Goal: Navigation & Orientation: Locate item on page

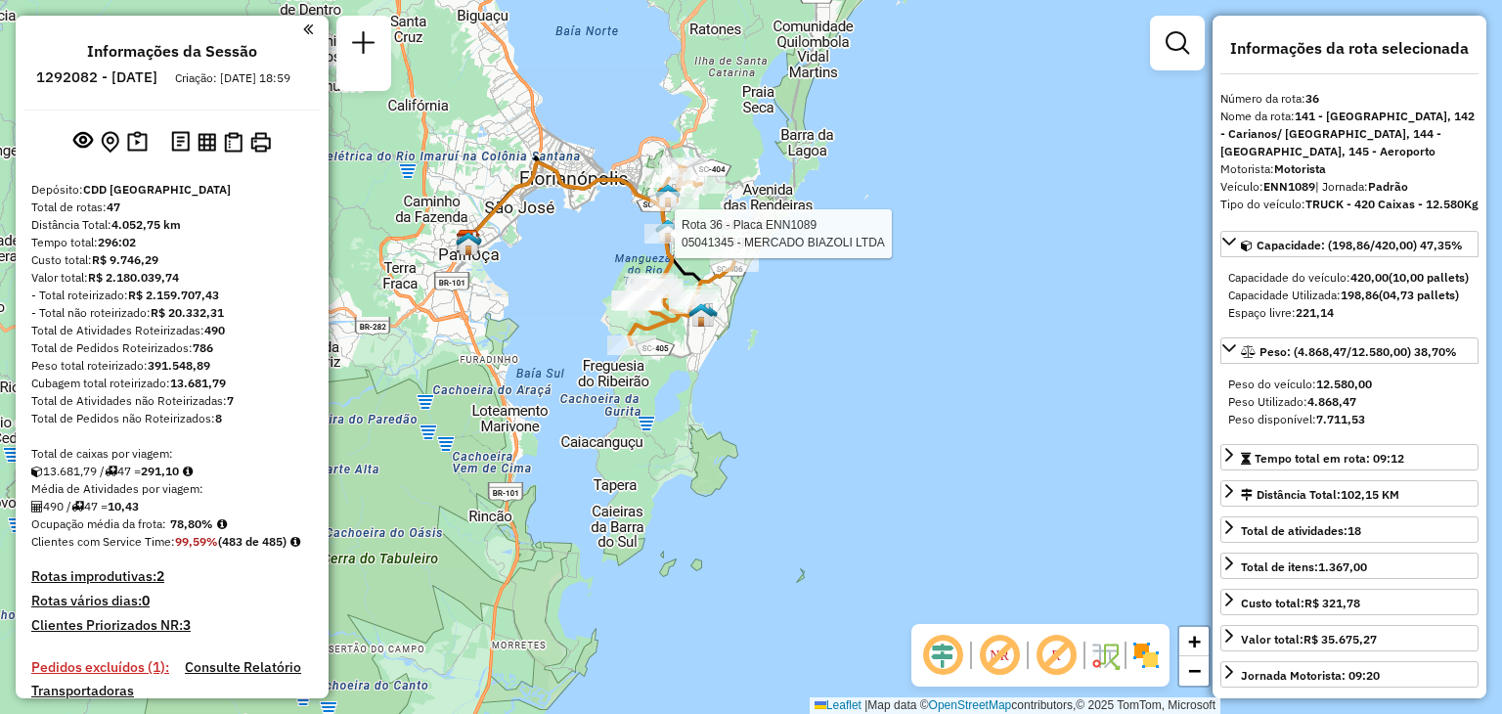
select select "**********"
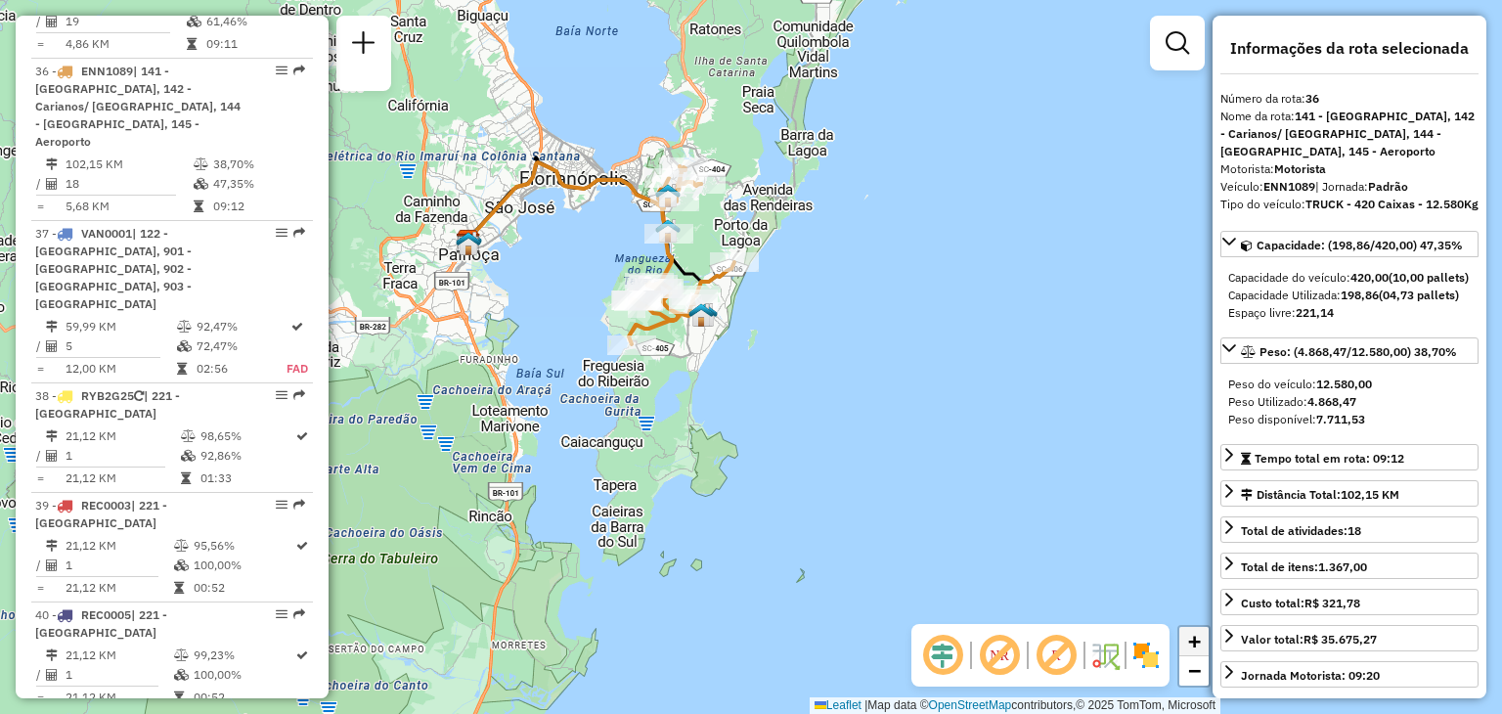
click at [1205, 643] on link "+" at bounding box center [1193, 641] width 29 height 29
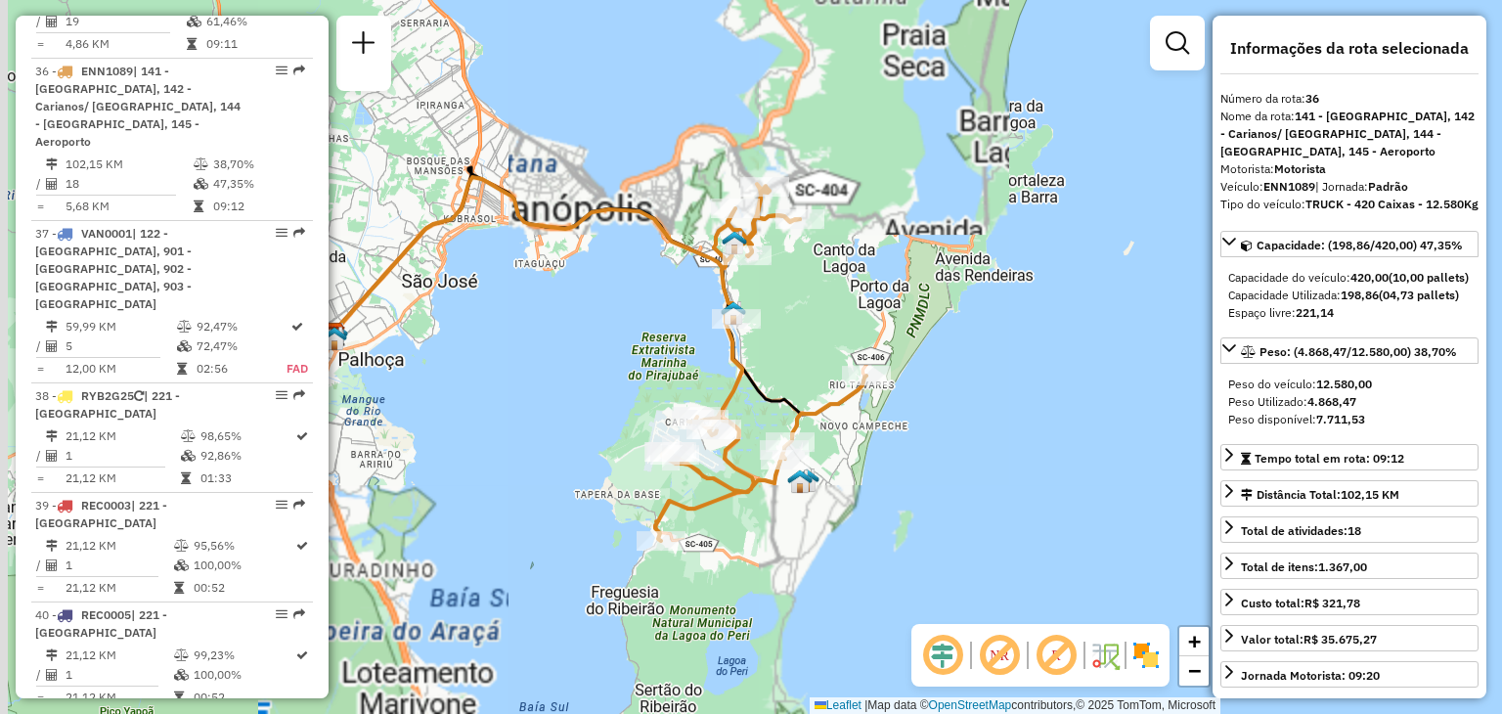
drag, startPoint x: 735, startPoint y: 430, endPoint x: 884, endPoint y: 639, distance: 255.9
click at [884, 639] on div "Janela de atendimento Grade de atendimento Capacidade Transportadoras Veículos …" at bounding box center [751, 357] width 1502 height 714
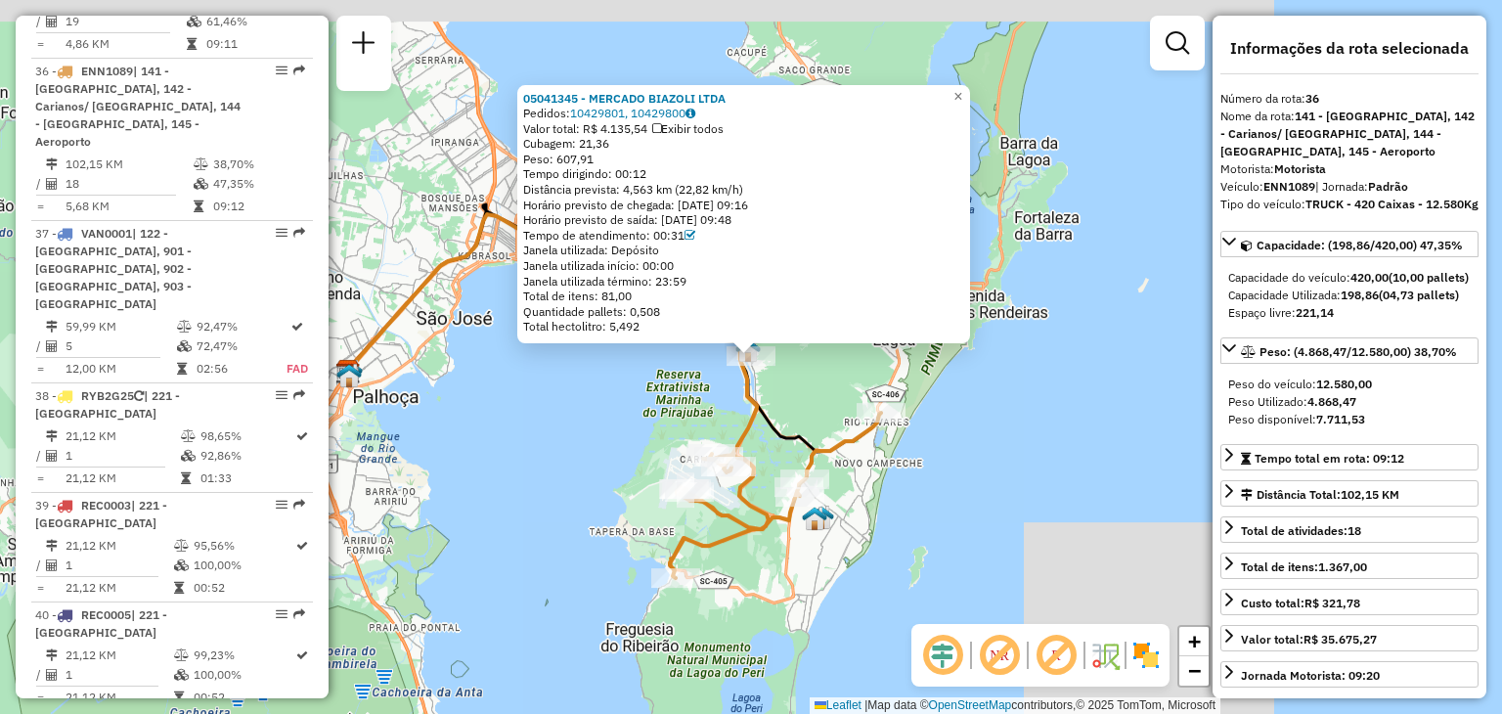
click at [599, 475] on div "05041345 - MERCADO BIAZOLI LTDA Pedidos: 10429801, 10429800 Valor total: R$ 4.1…" at bounding box center [751, 357] width 1502 height 714
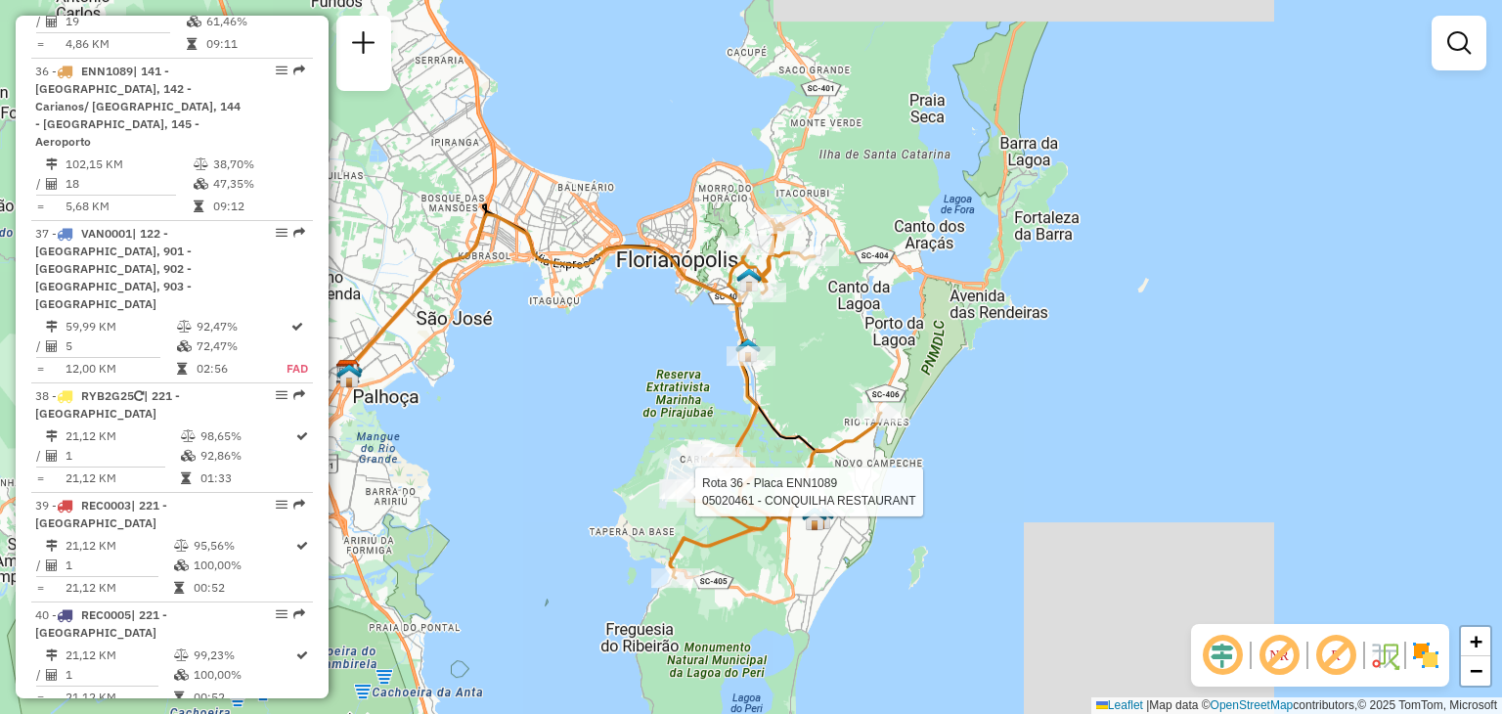
select select "**********"
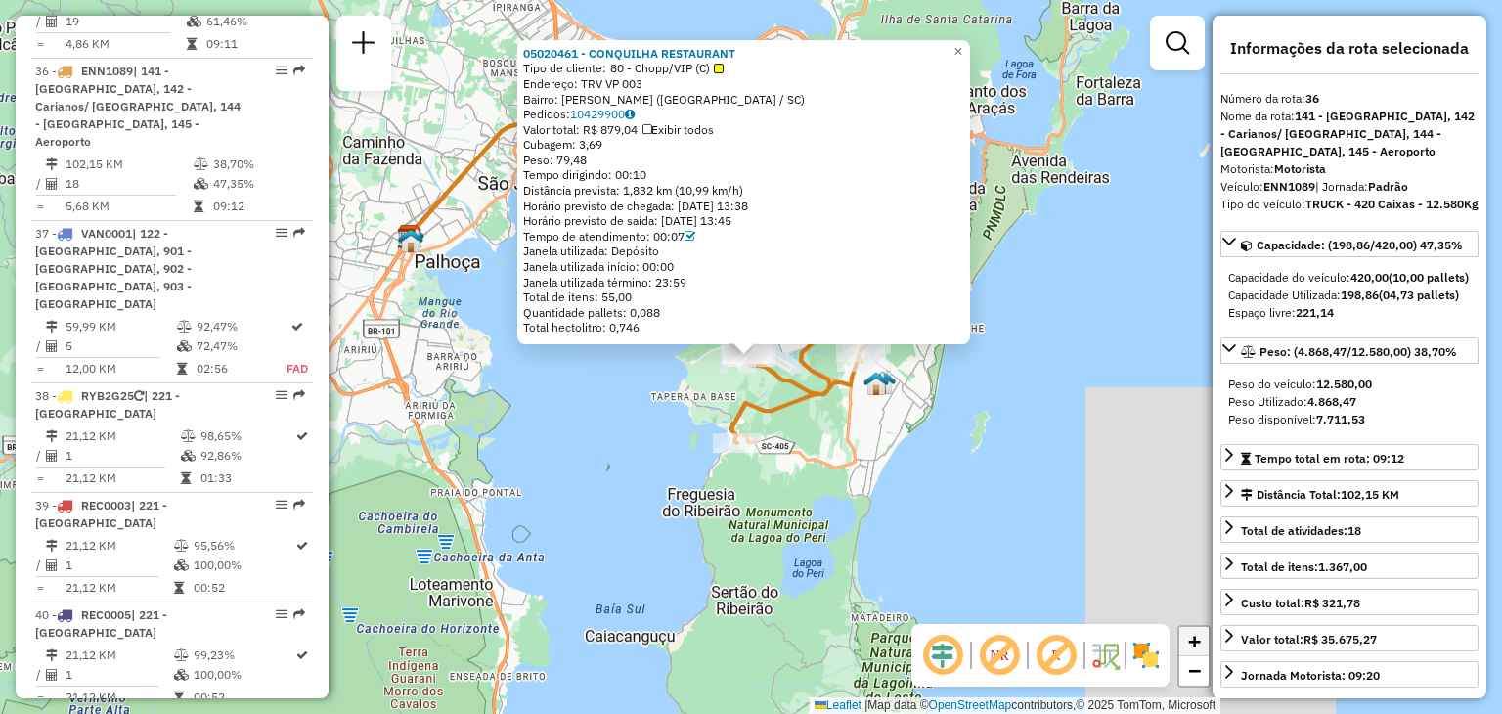
click at [1183, 638] on link "+" at bounding box center [1193, 641] width 29 height 29
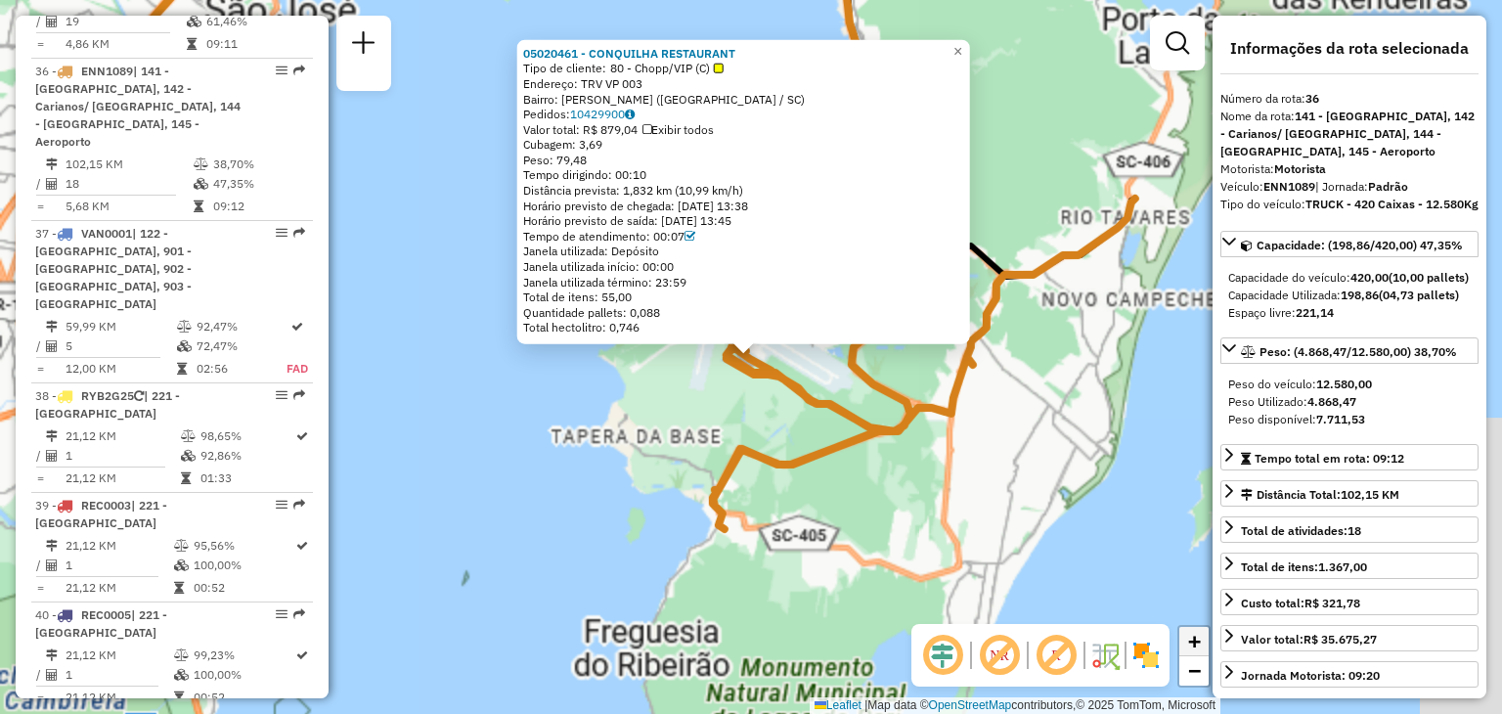
click at [1183, 638] on link "+" at bounding box center [1193, 641] width 29 height 29
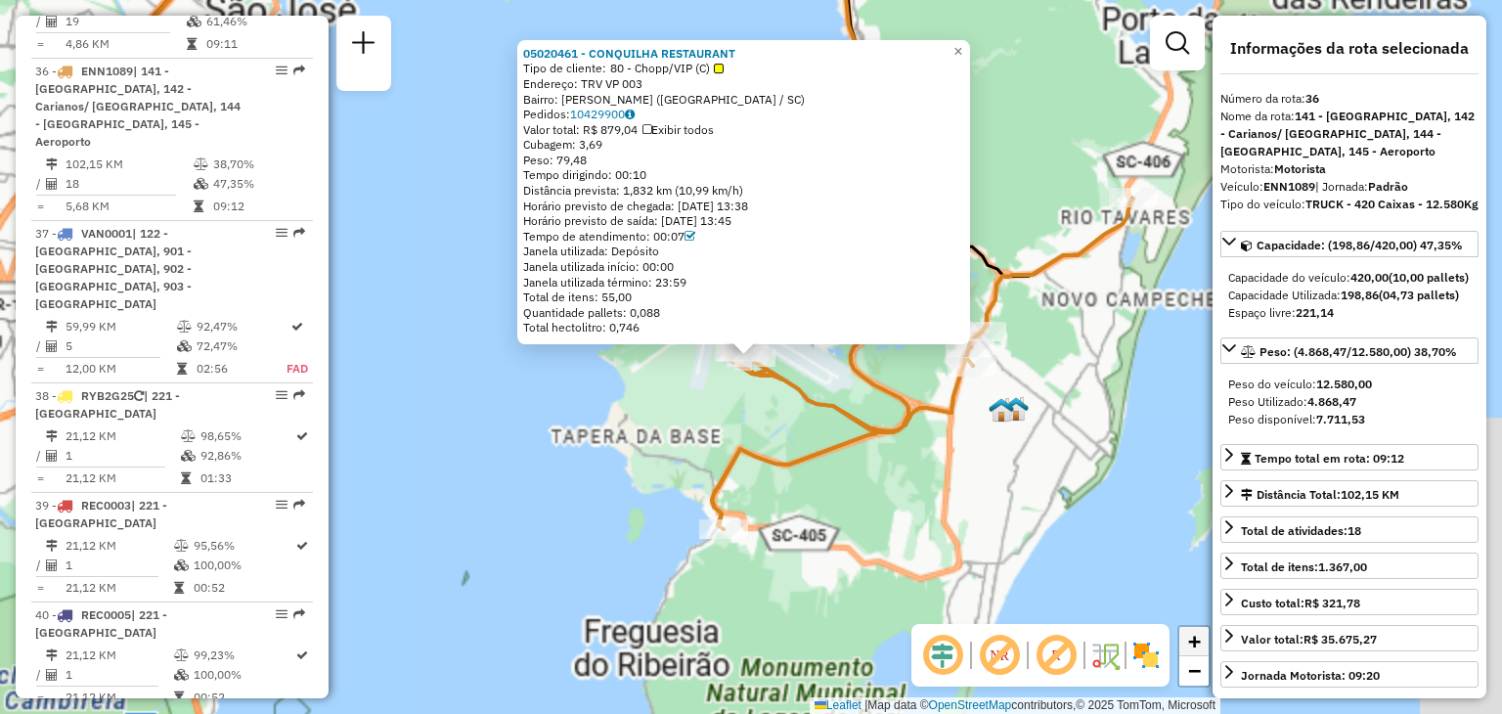
click at [1183, 638] on link "+" at bounding box center [1193, 641] width 29 height 29
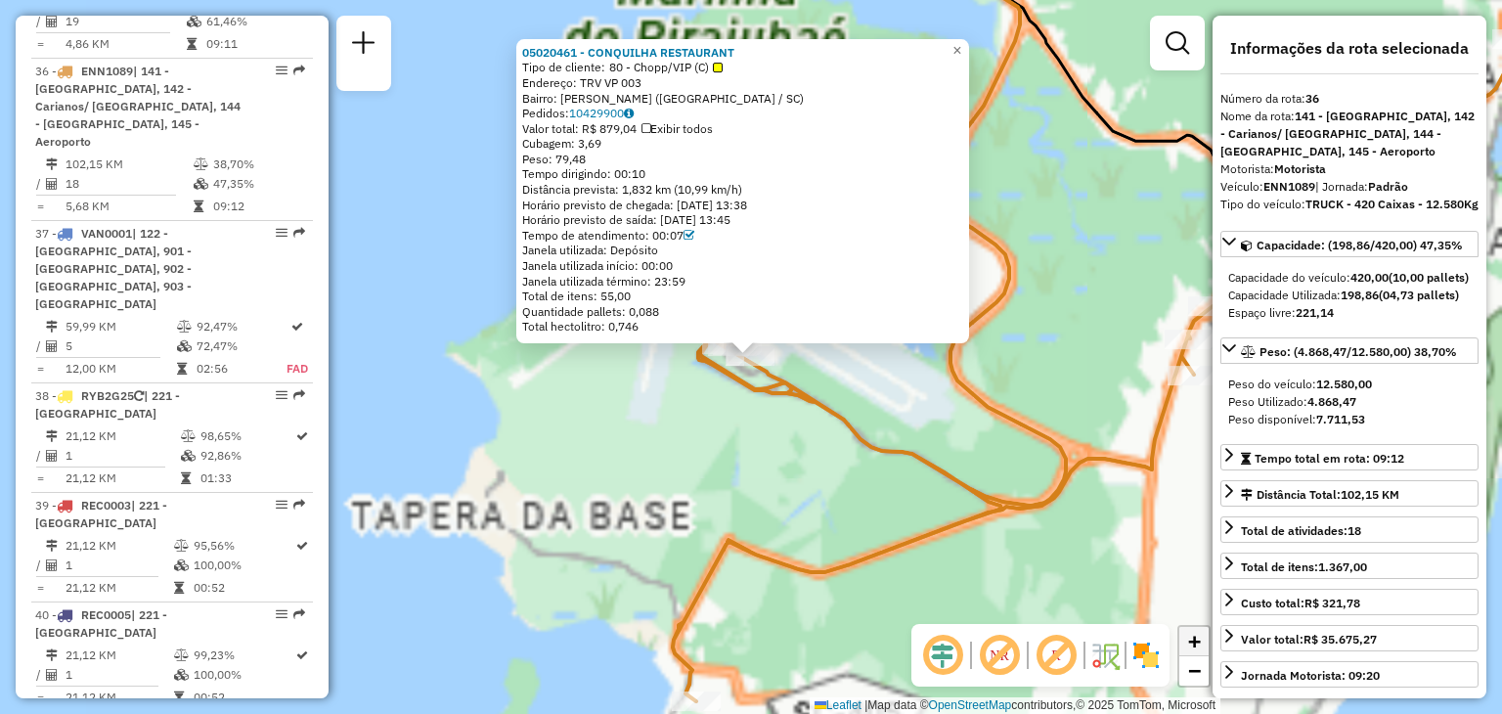
click at [1183, 638] on link "+" at bounding box center [1193, 641] width 29 height 29
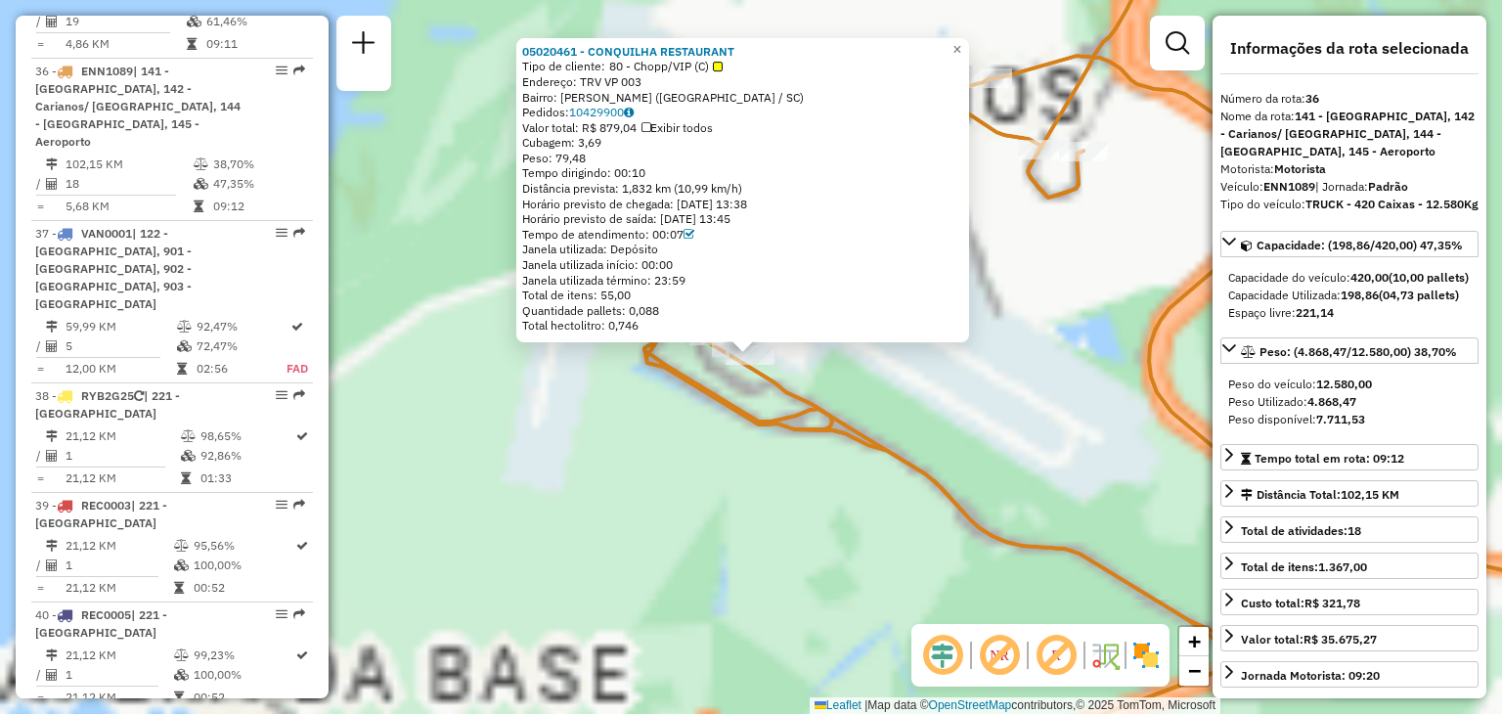
click at [896, 408] on div "05020461 - CONQUILHA RESTAURANT Tipo de cliente: 80 - Chopp/VIP (C) Endereço: T…" at bounding box center [751, 357] width 1502 height 714
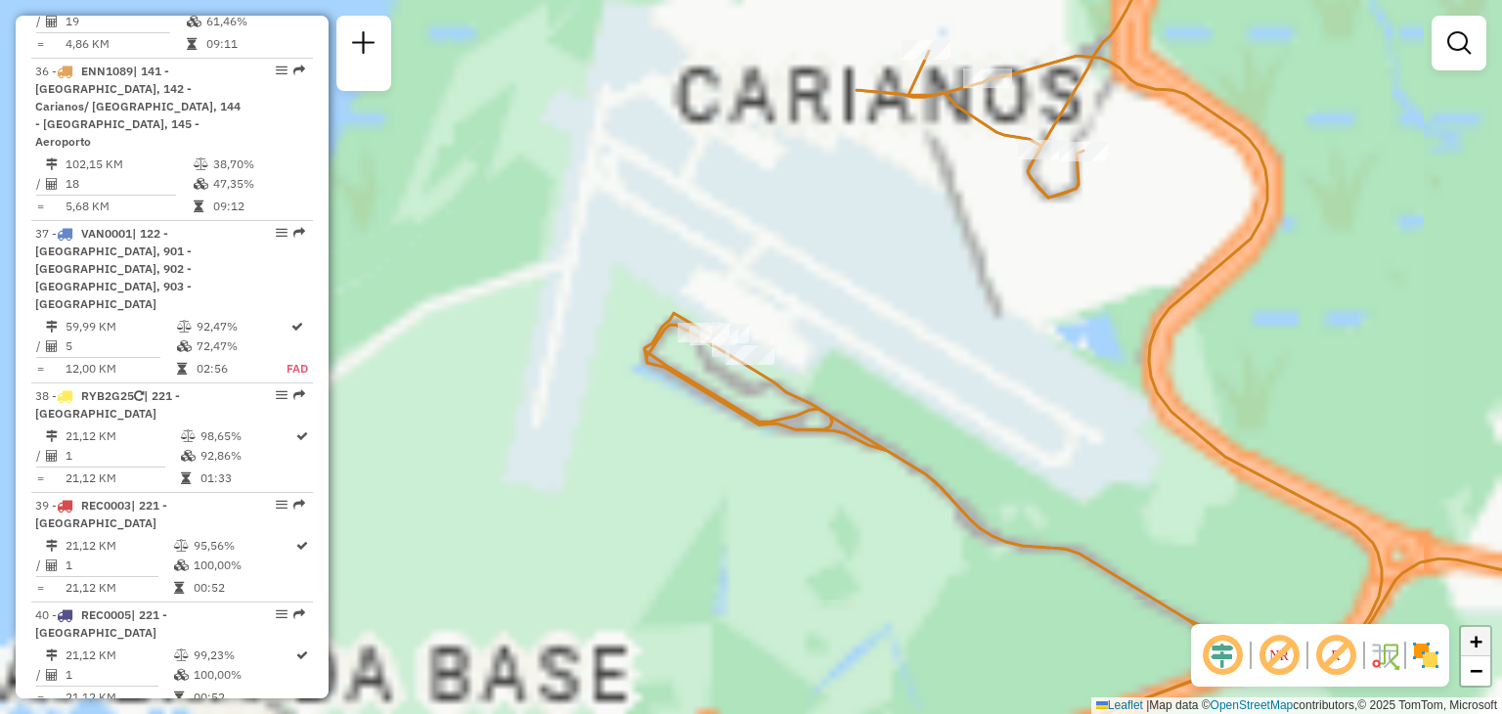
click at [1482, 636] on span "+" at bounding box center [1476, 641] width 13 height 24
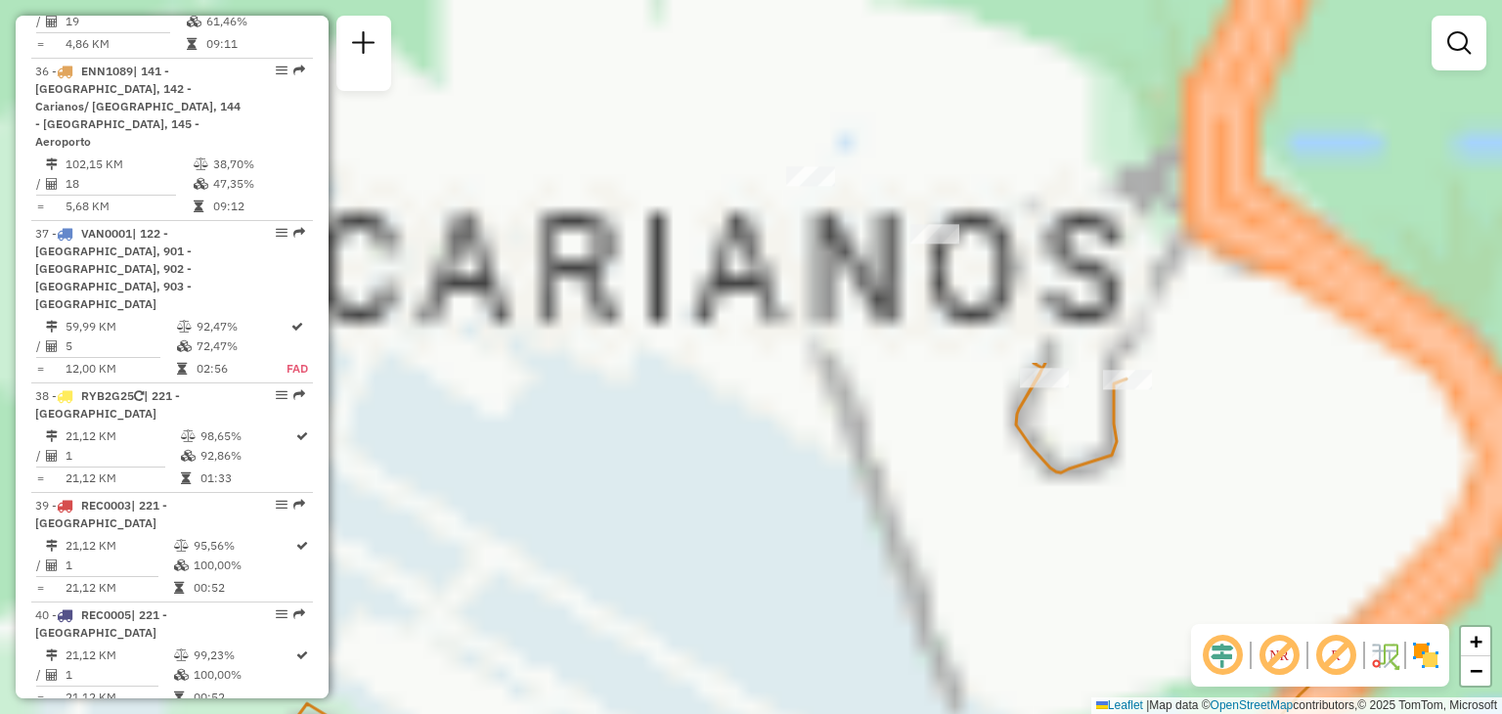
drag, startPoint x: 1027, startPoint y: 206, endPoint x: 737, endPoint y: 641, distance: 521.9
click at [737, 641] on div "Janela de atendimento Grade de atendimento Capacidade Transportadoras Veículos …" at bounding box center [751, 357] width 1502 height 714
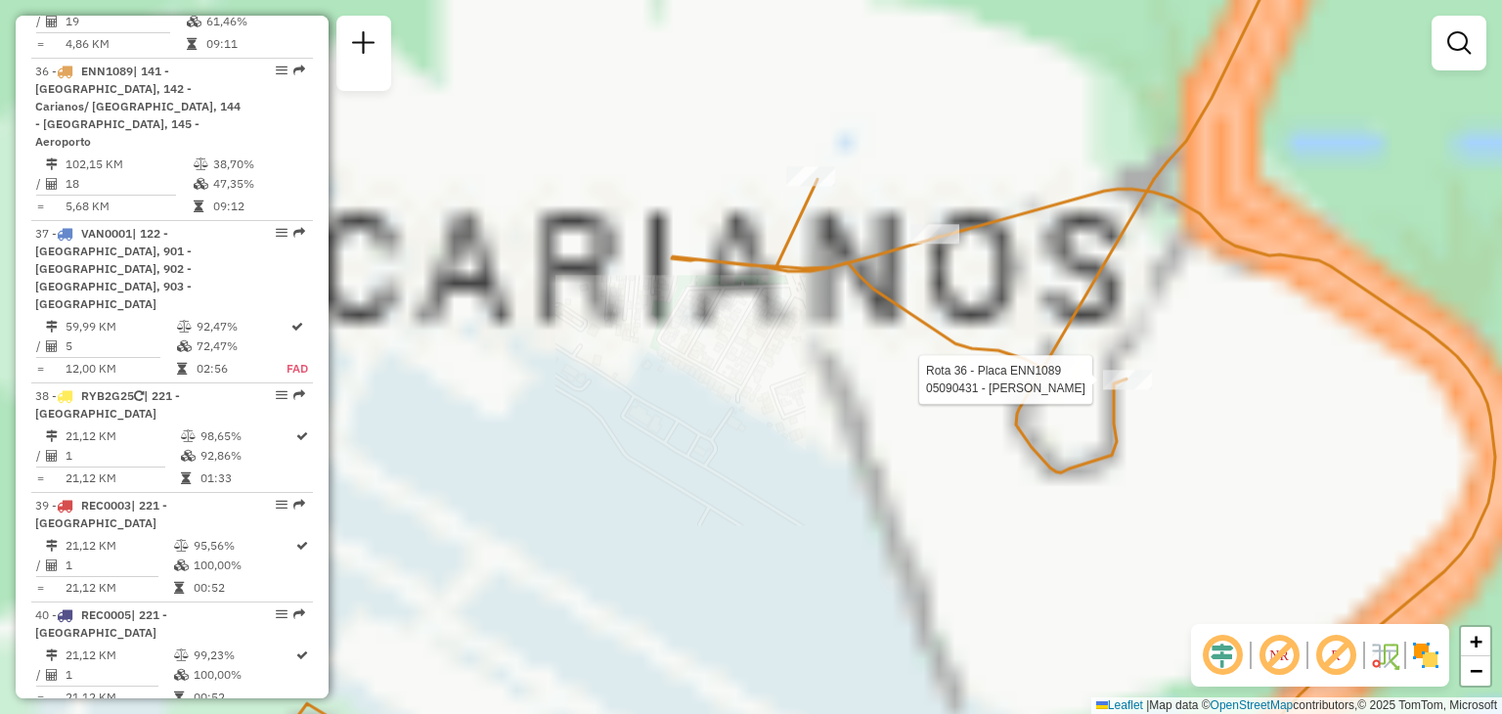
click at [1138, 389] on div at bounding box center [1127, 380] width 49 height 20
select select "**********"
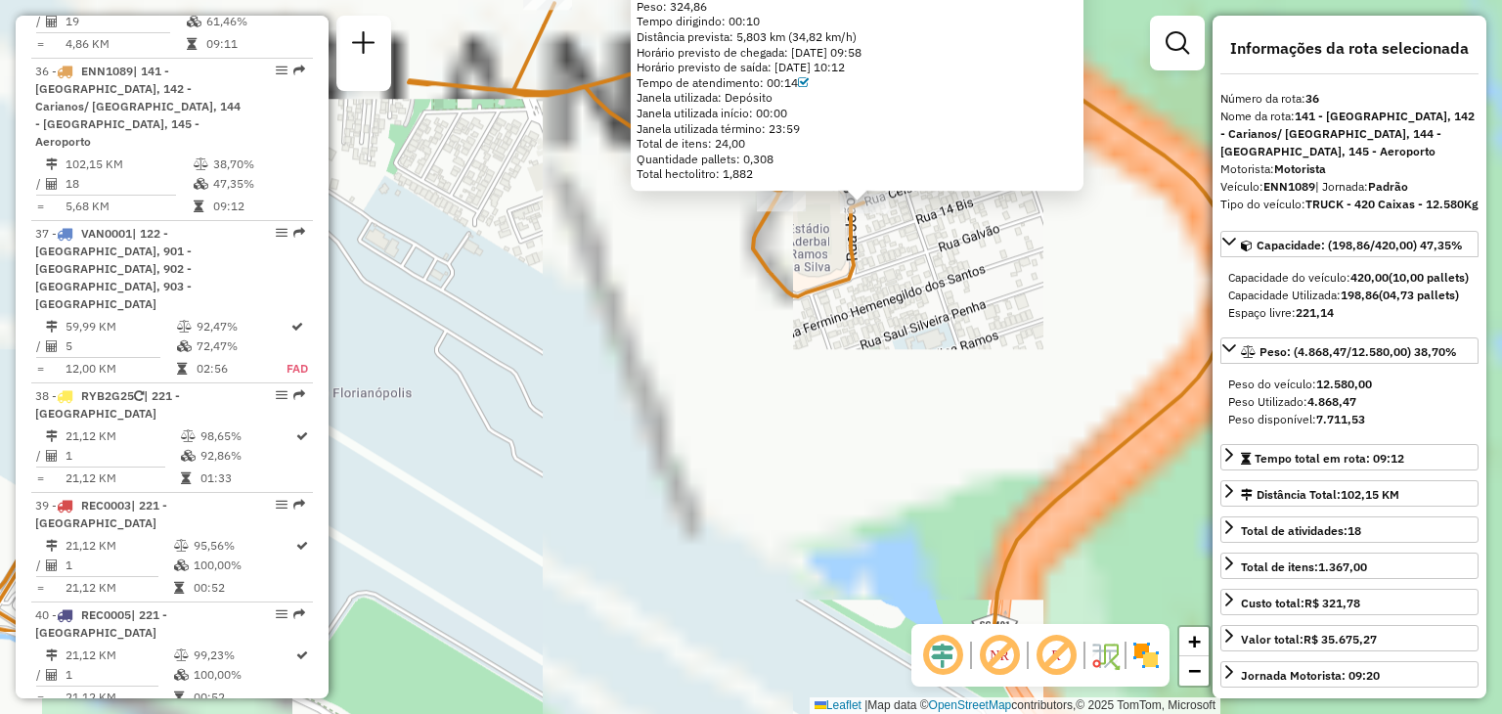
drag, startPoint x: 567, startPoint y: 546, endPoint x: 681, endPoint y: 394, distance: 189.3
click at [681, 394] on div "05090431 - [PERSON_NAME] Dia de atendimento do cliente violado Endereço: R [PER…" at bounding box center [751, 357] width 1502 height 714
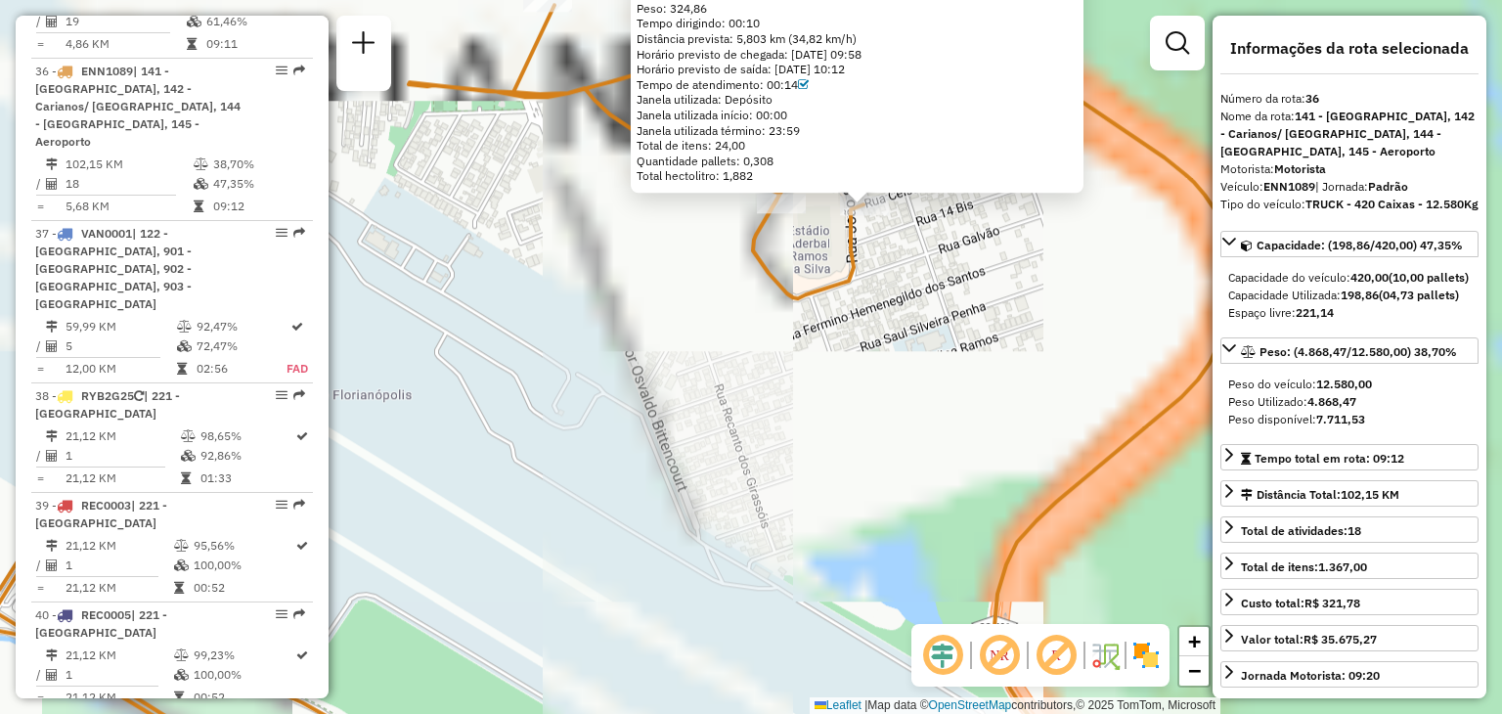
click at [681, 394] on div "05090431 - [PERSON_NAME] Dia de atendimento do cliente violado Endereço: R [PER…" at bounding box center [751, 357] width 1502 height 714
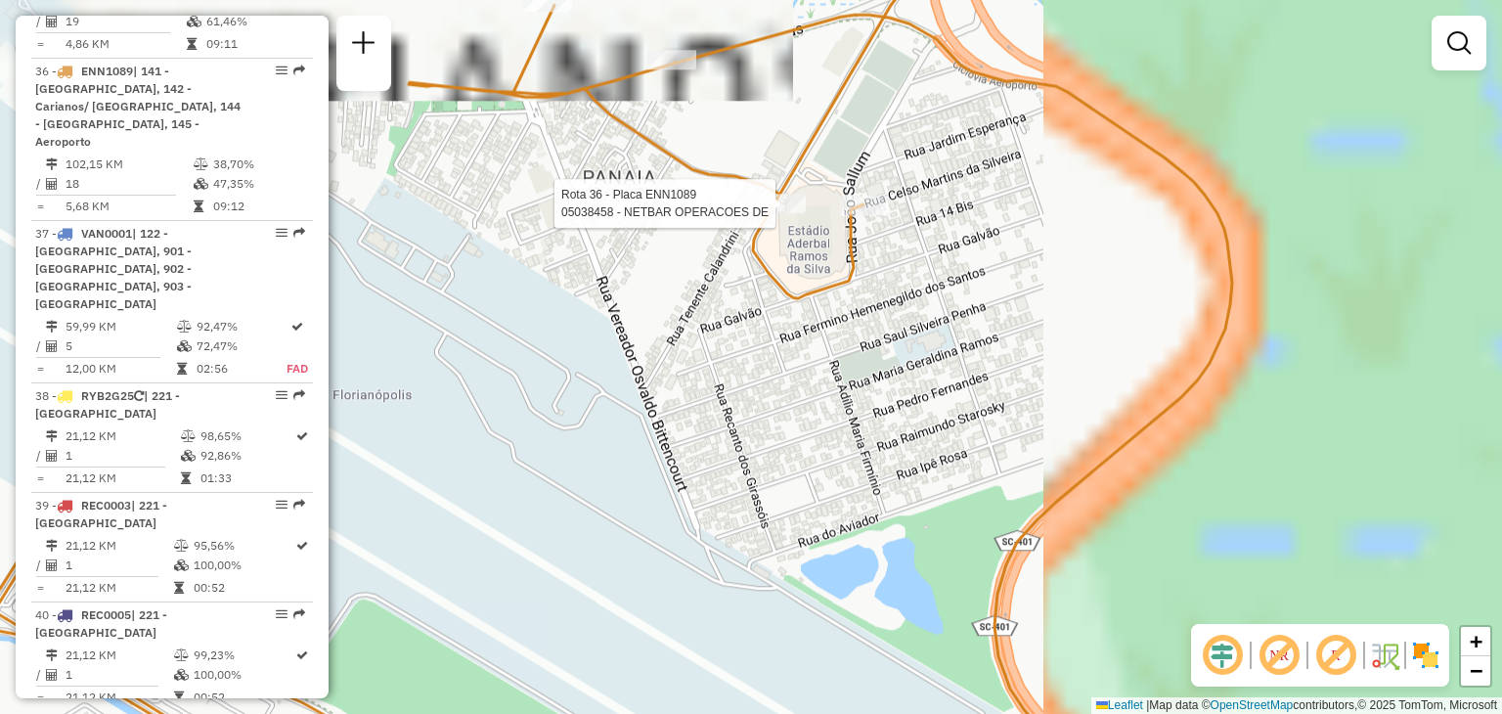
select select "**********"
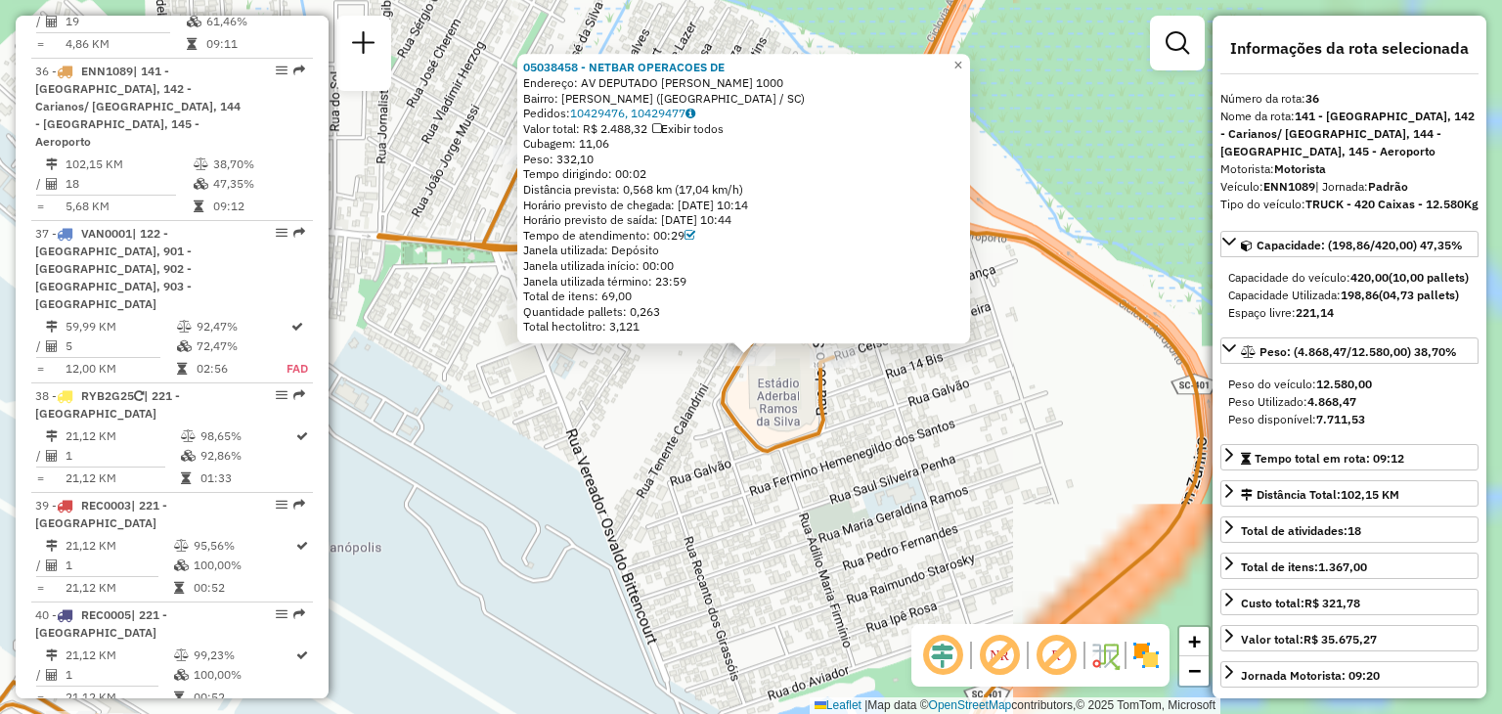
click at [699, 384] on div "05038458 - NETBAR OPERACOES DE Endereço: AV DEPUTADO [PERSON_NAME] 1000 Bairro:…" at bounding box center [751, 357] width 1502 height 714
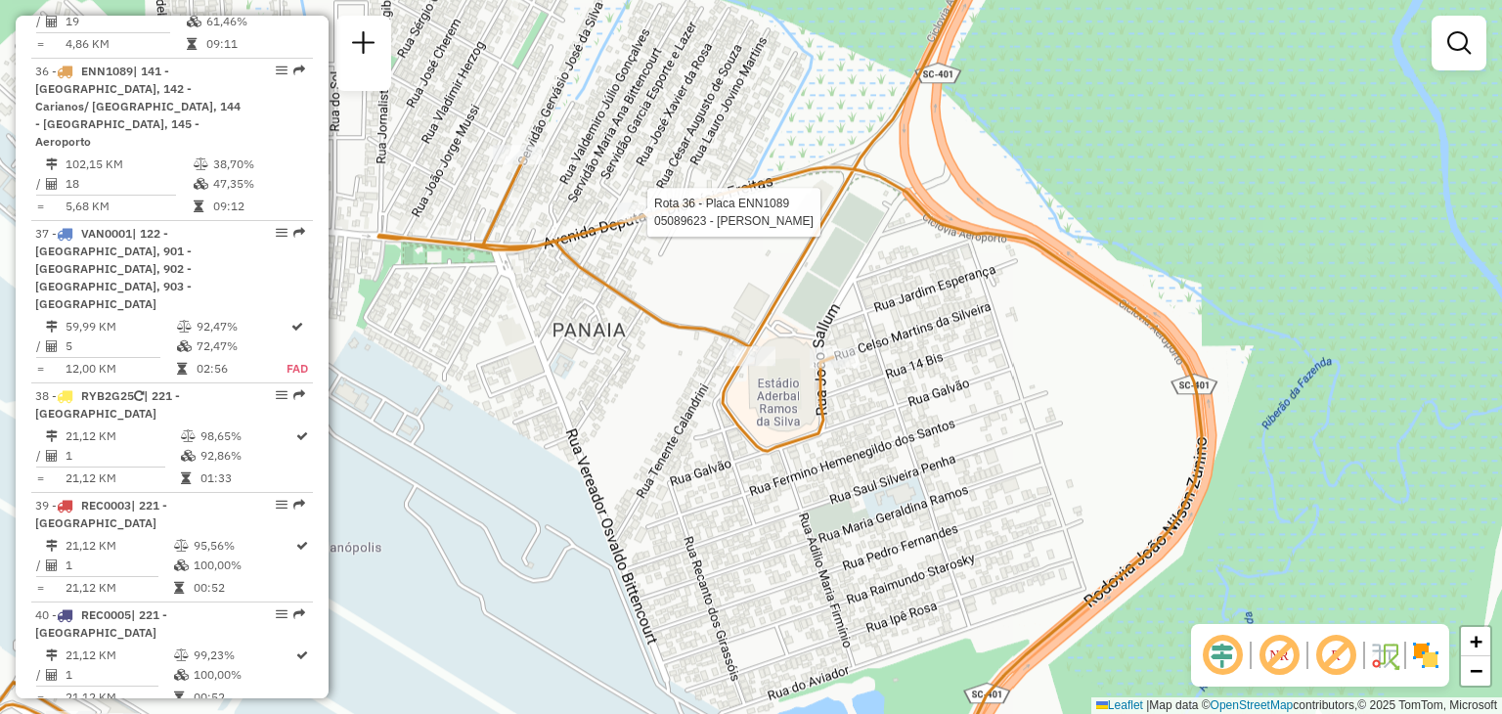
select select "**********"
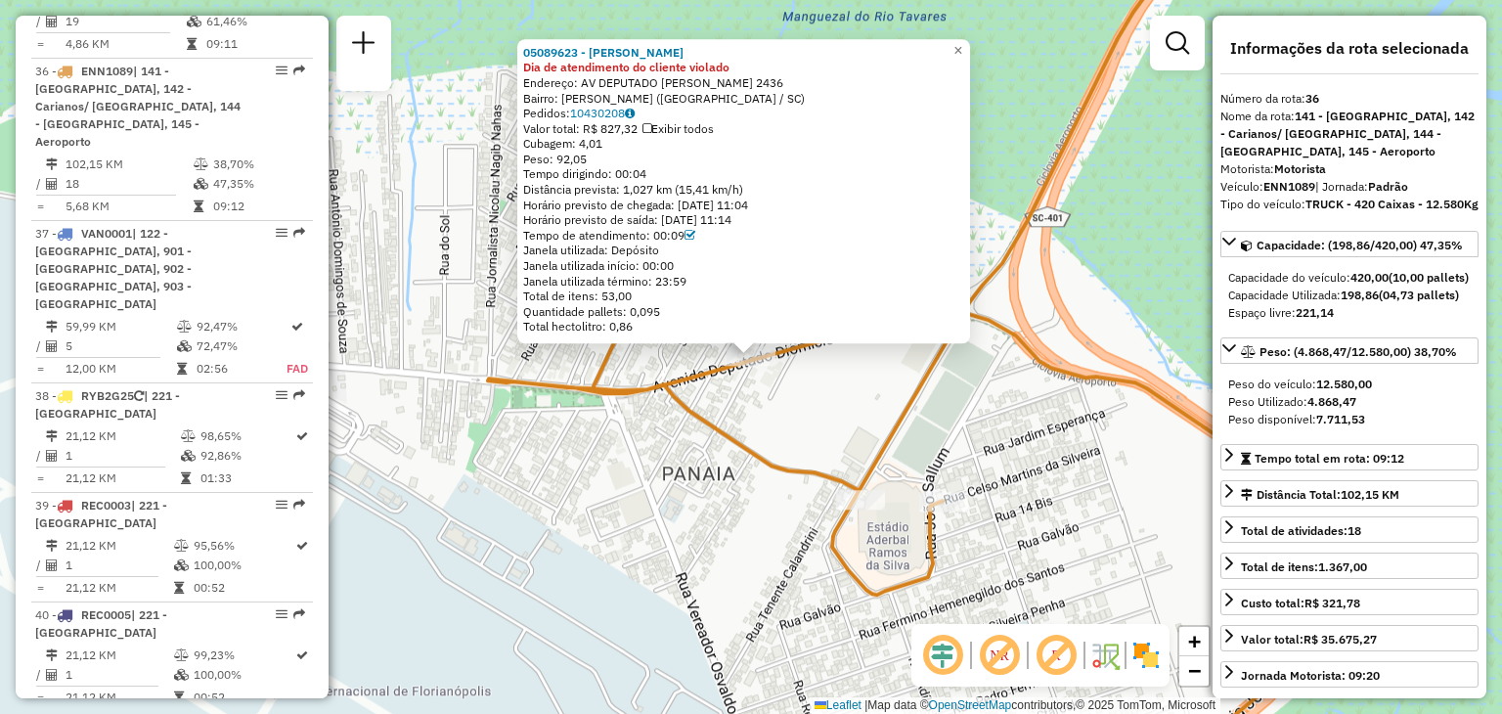
click at [610, 426] on div "05089623 - [PERSON_NAME] Dia de atendimento do cliente violado Endereço: [STREE…" at bounding box center [751, 357] width 1502 height 714
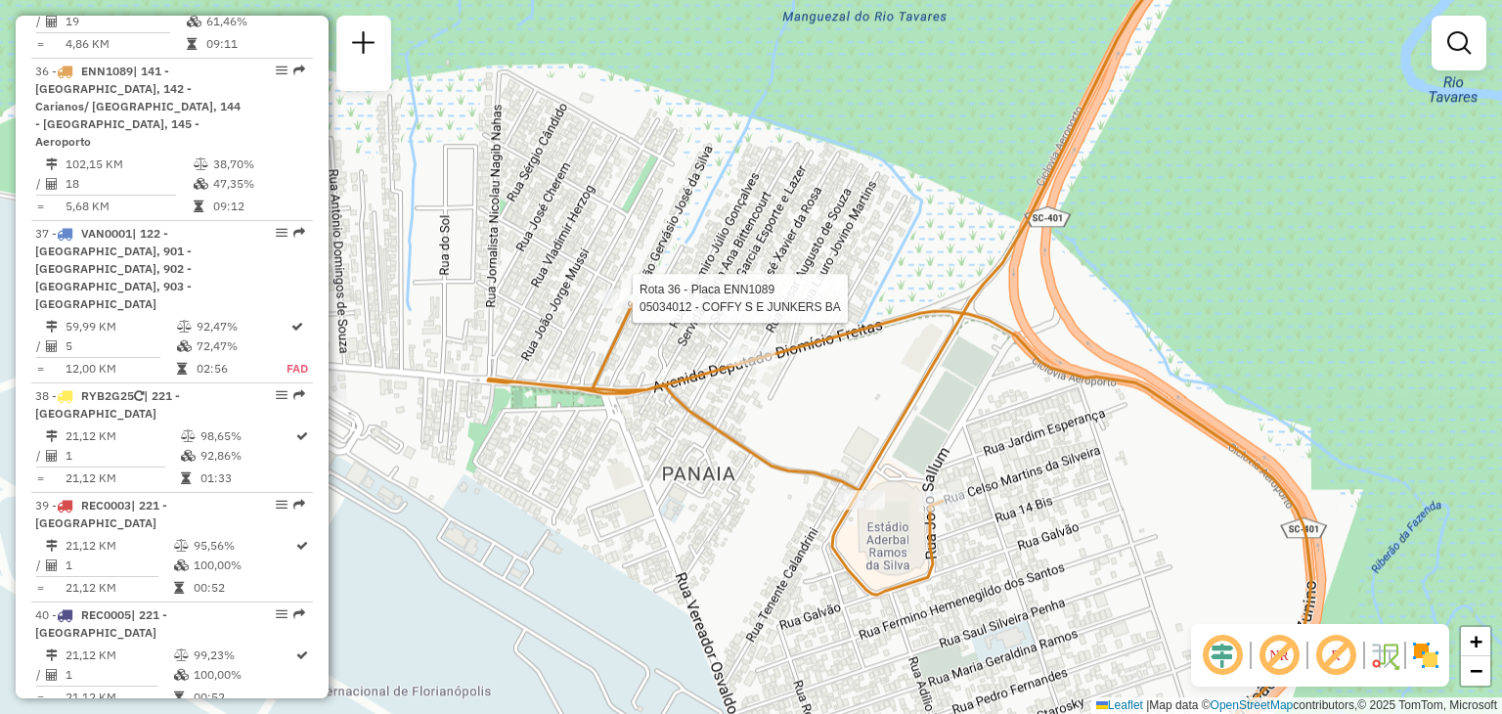
select select "**********"
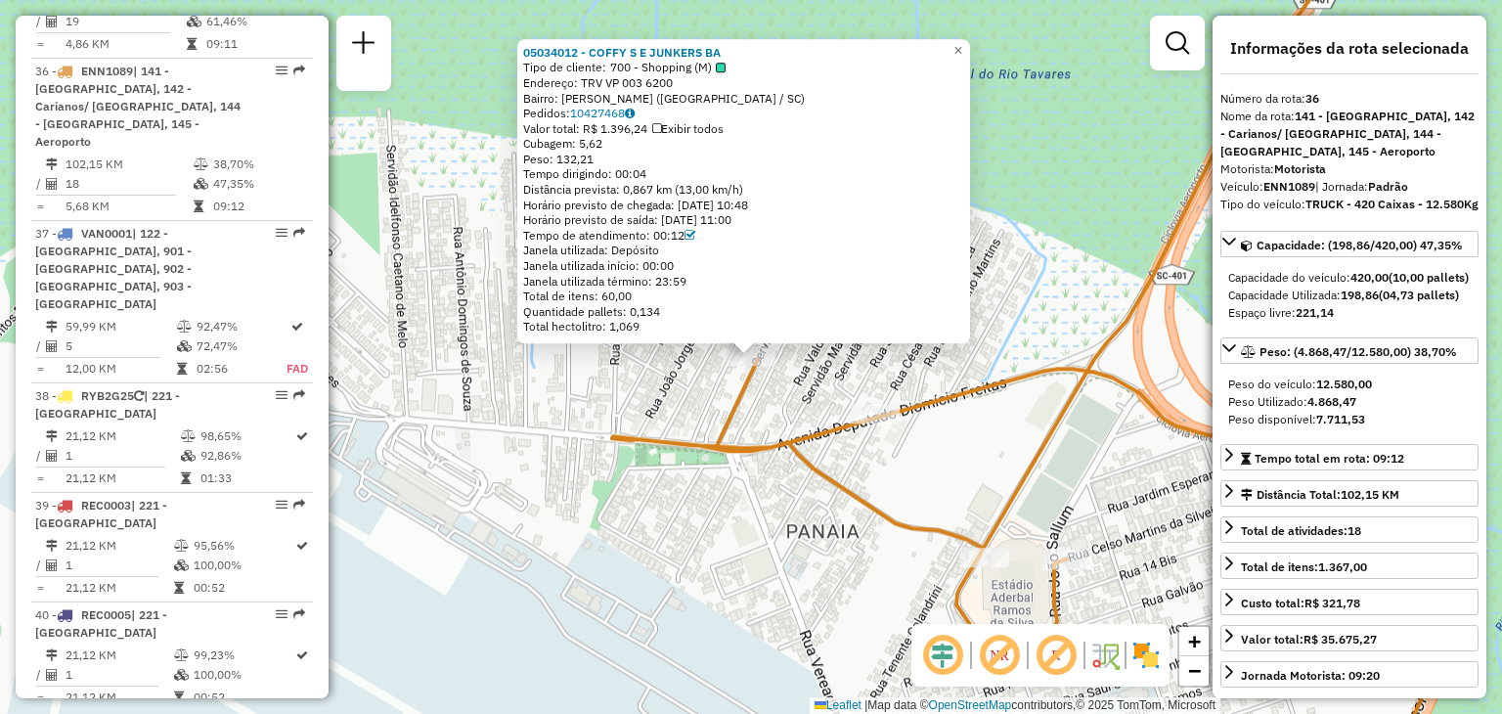
click at [1016, 421] on div "05034012 - COFFY S E JUNKERS BA Tipo de cliente: 700 - Shopping (M) Endereço: T…" at bounding box center [751, 357] width 1502 height 714
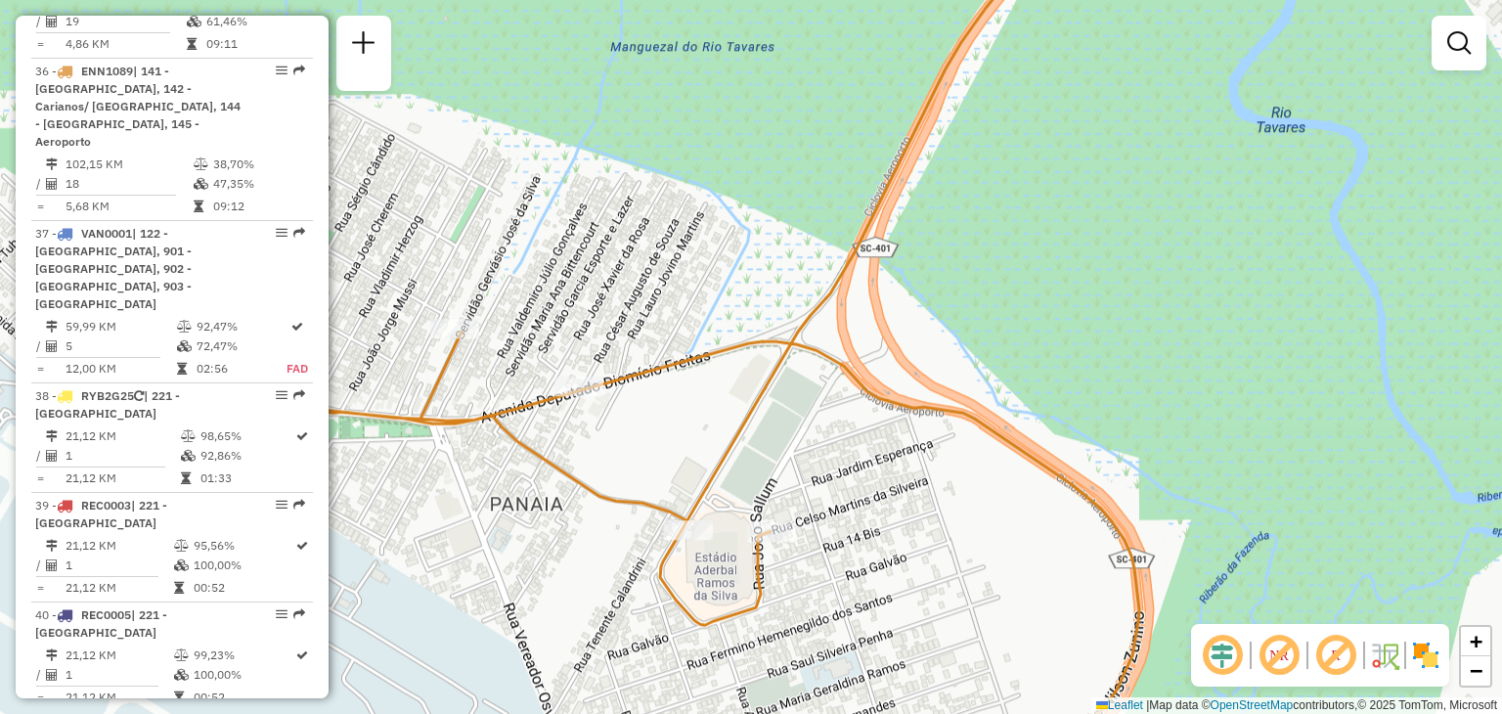
drag, startPoint x: 1016, startPoint y: 421, endPoint x: 720, endPoint y: 393, distance: 297.6
click at [720, 393] on div "Janela de atendimento Grade de atendimento Capacidade Transportadoras Veículos …" at bounding box center [751, 357] width 1502 height 714
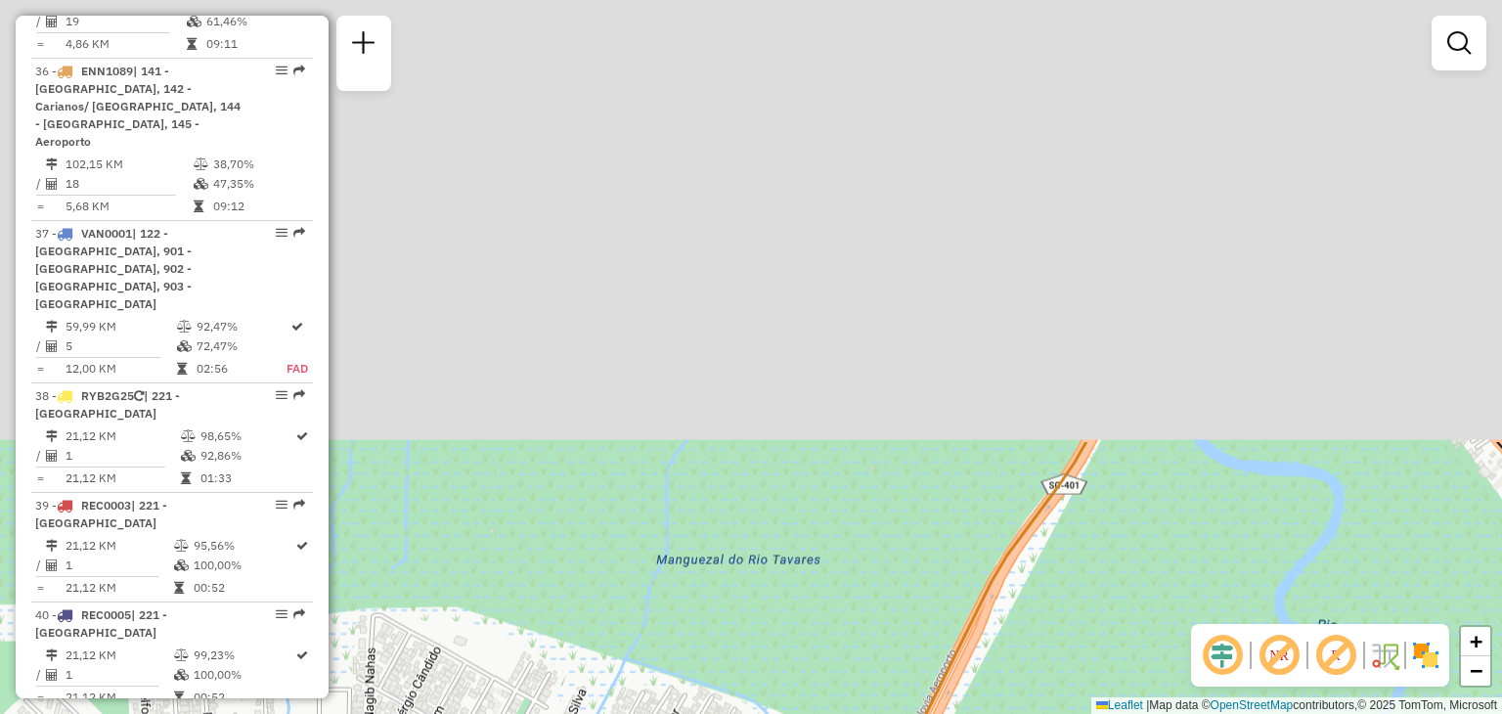
drag, startPoint x: 756, startPoint y: 147, endPoint x: 802, endPoint y: 656, distance: 511.6
click at [802, 656] on div "Janela de atendimento Grade de atendimento Capacidade Transportadoras Veículos …" at bounding box center [751, 357] width 1502 height 714
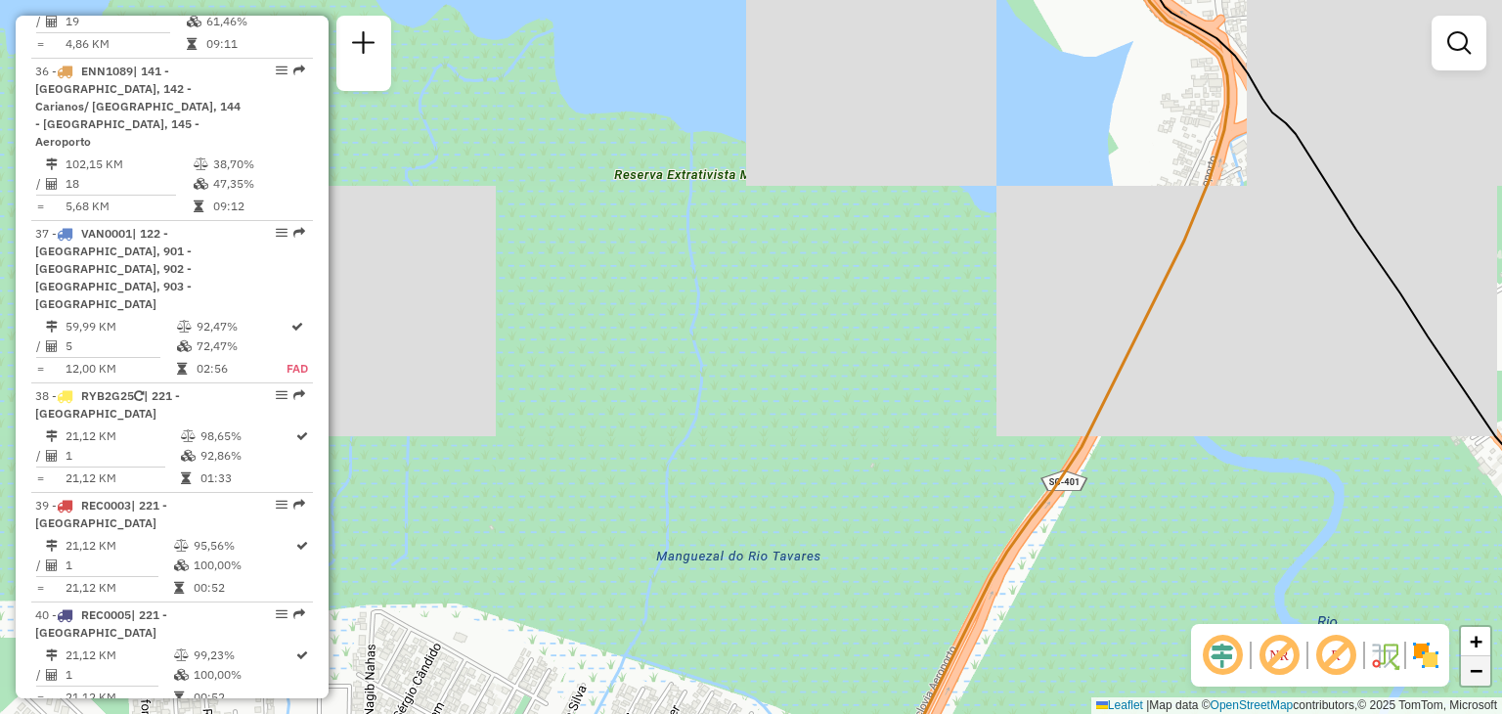
click at [1476, 666] on span "−" at bounding box center [1476, 670] width 13 height 24
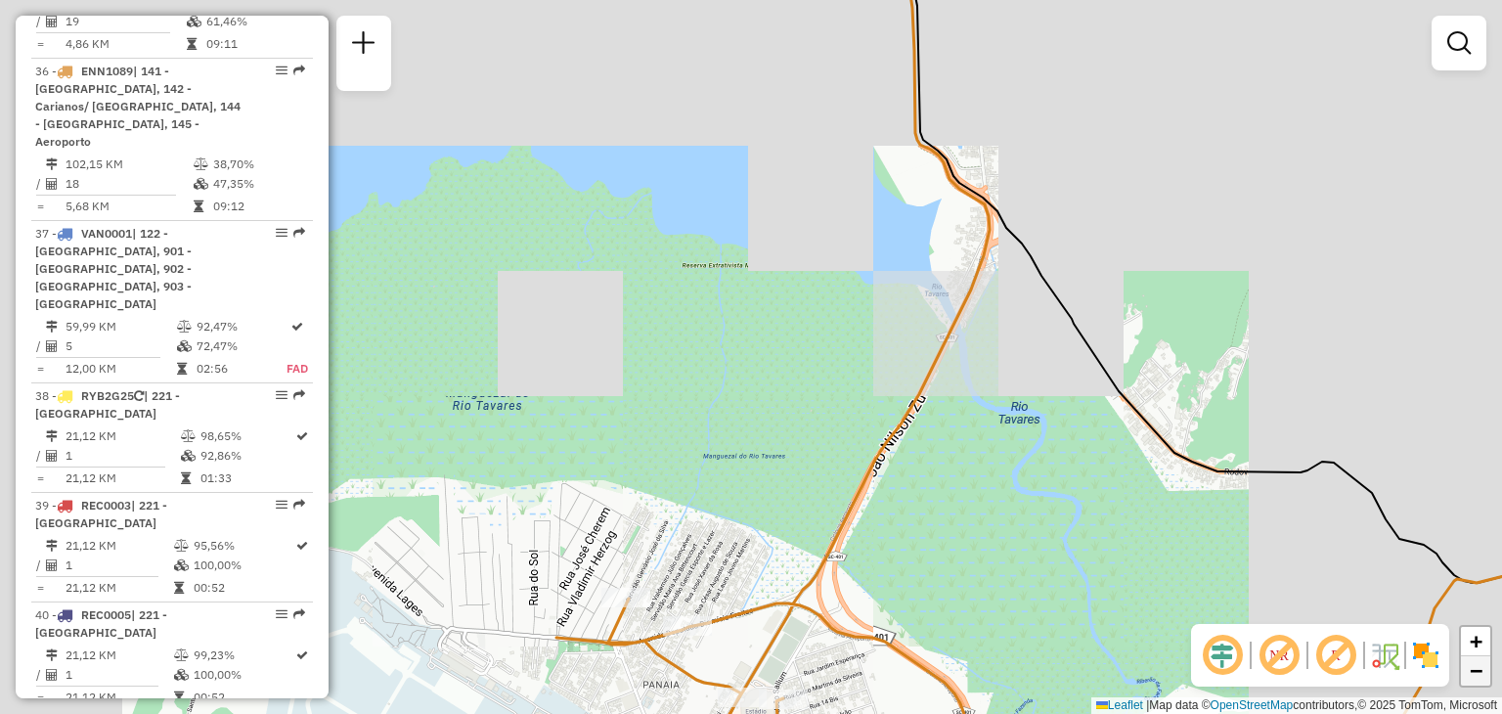
click at [1476, 666] on span "−" at bounding box center [1476, 670] width 13 height 24
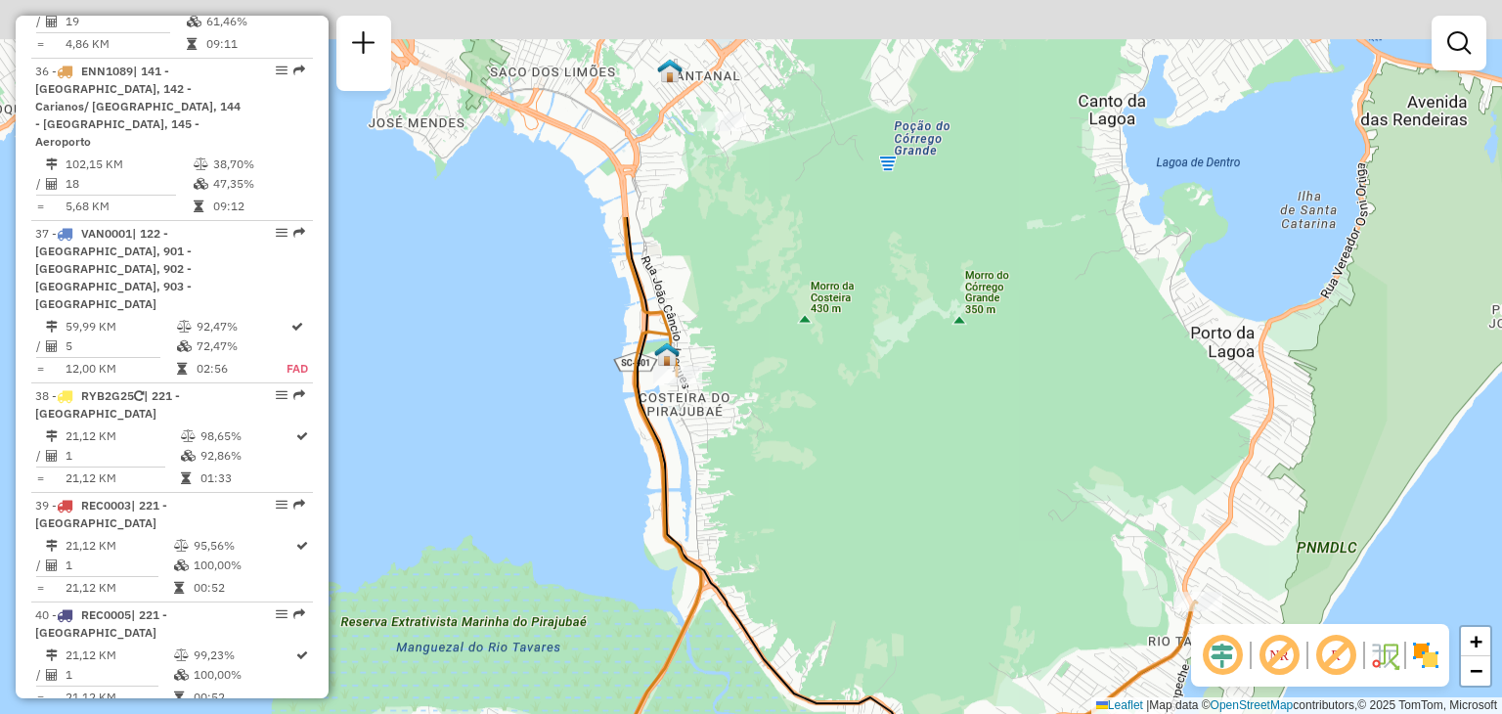
drag, startPoint x: 830, startPoint y: 285, endPoint x: 644, endPoint y: 624, distance: 387.4
click at [644, 624] on div "Janela de atendimento Grade de atendimento Capacidade Transportadoras Veículos …" at bounding box center [751, 357] width 1502 height 714
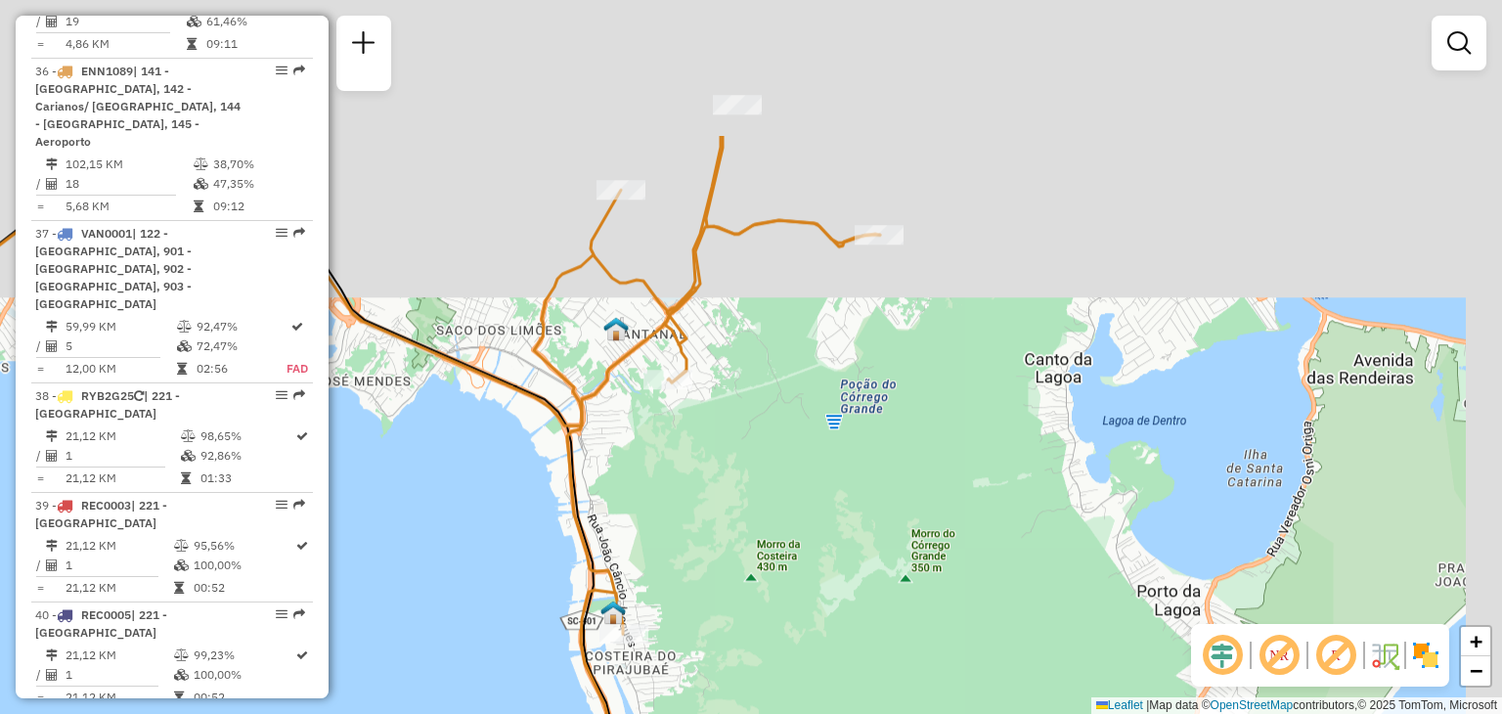
drag, startPoint x: 801, startPoint y: 298, endPoint x: 759, endPoint y: 510, distance: 215.4
click at [759, 510] on div "Janela de atendimento Grade de atendimento Capacidade Transportadoras Veículos …" at bounding box center [751, 357] width 1502 height 714
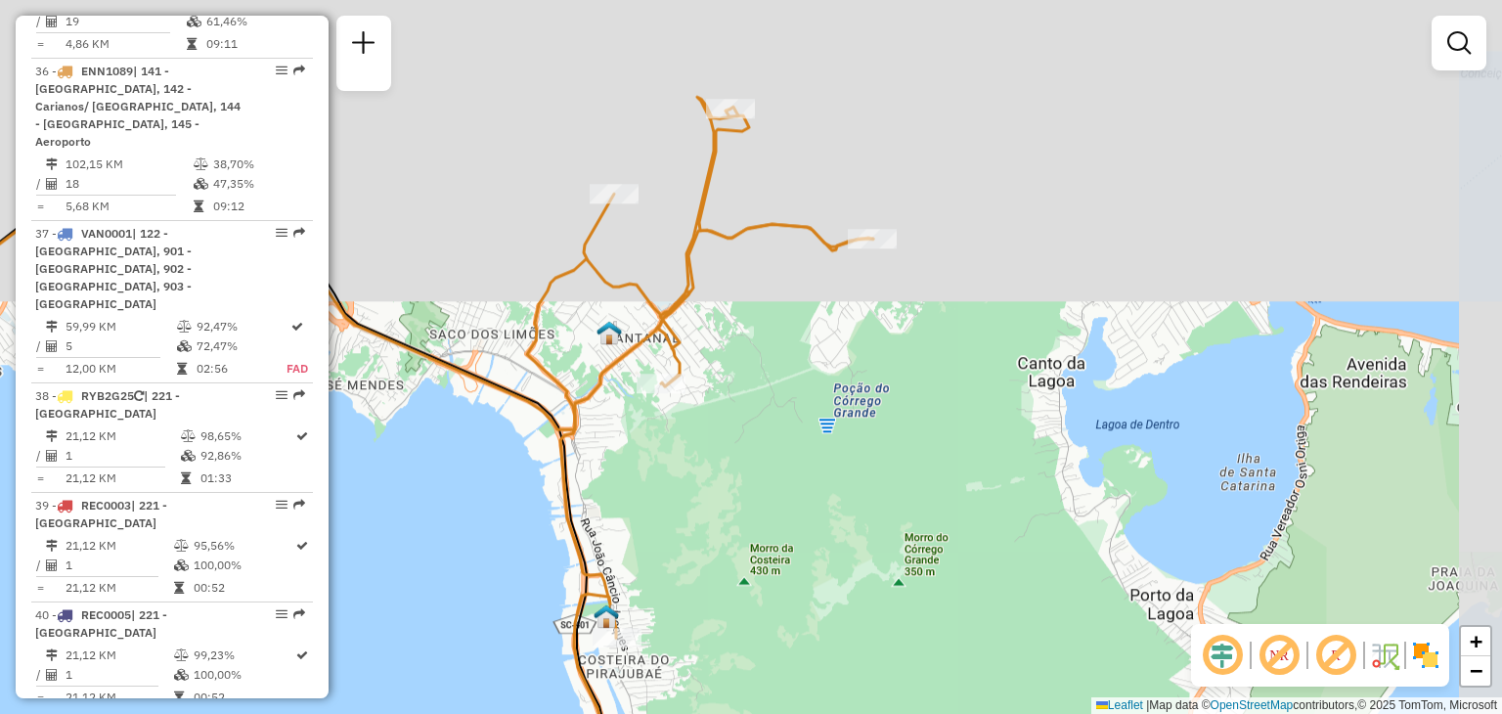
drag, startPoint x: 823, startPoint y: 273, endPoint x: 872, endPoint y: 438, distance: 172.4
click at [872, 438] on div "Janela de atendimento Grade de atendimento Capacidade Transportadoras Veículos …" at bounding box center [751, 357] width 1502 height 714
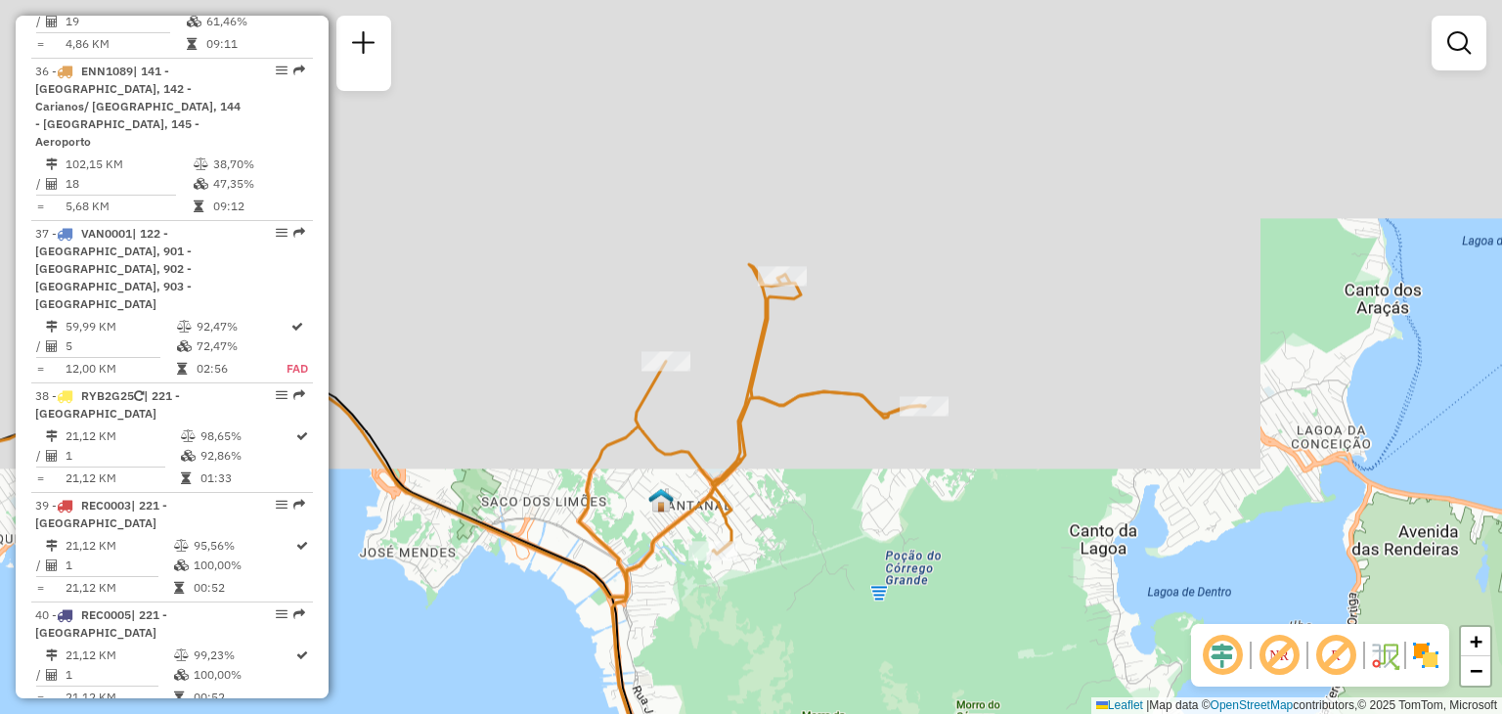
drag, startPoint x: 685, startPoint y: 282, endPoint x: 837, endPoint y: 409, distance: 198.6
click at [832, 396] on div "Janela de atendimento Grade de atendimento Capacidade Transportadoras Veículos …" at bounding box center [751, 357] width 1502 height 714
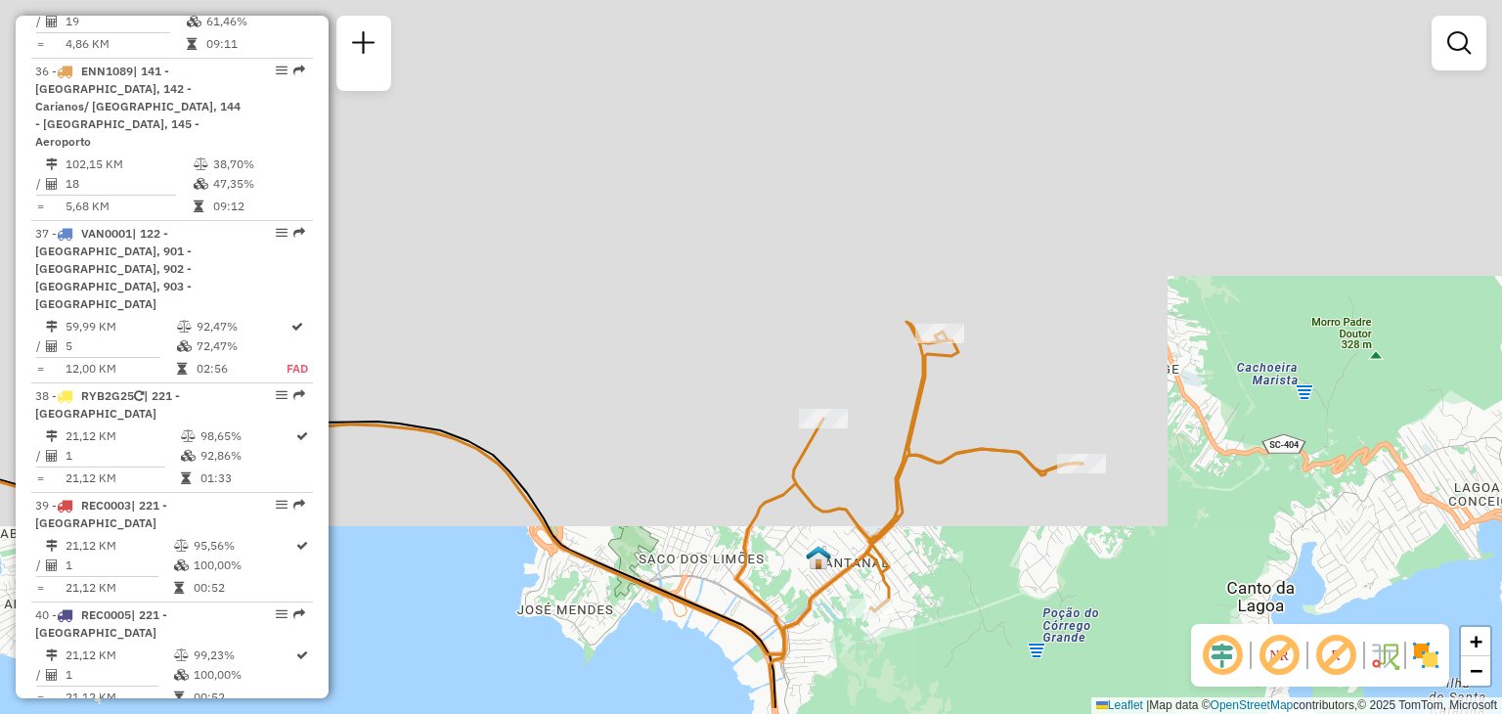
drag, startPoint x: 1095, startPoint y: 439, endPoint x: 1099, endPoint y: 362, distance: 77.4
click at [1099, 362] on div "Janela de atendimento Grade de atendimento Capacidade Transportadoras Veículos …" at bounding box center [751, 357] width 1502 height 714
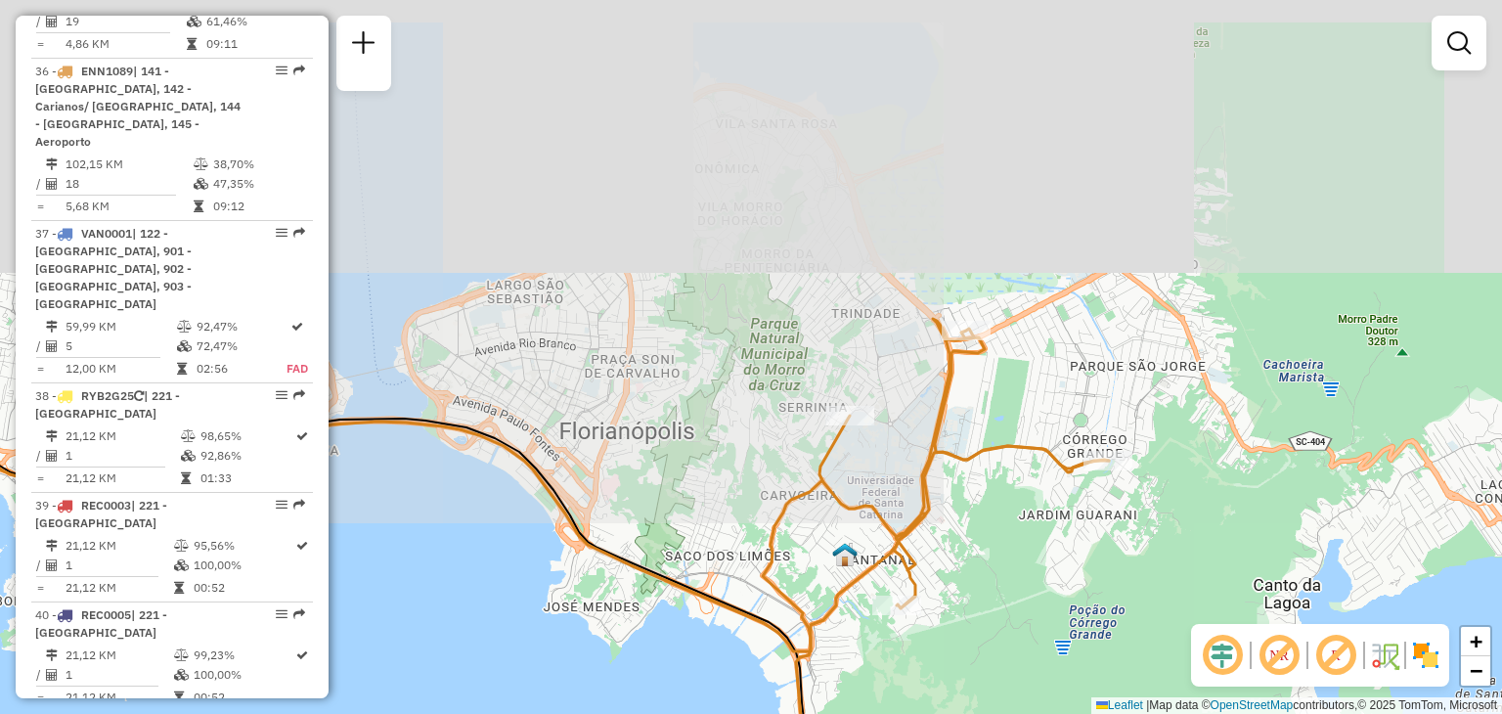
drag, startPoint x: 995, startPoint y: 552, endPoint x: 1049, endPoint y: 592, distance: 67.9
click at [1049, 592] on div "Janela de atendimento Grade de atendimento Capacidade Transportadoras Veículos …" at bounding box center [751, 357] width 1502 height 714
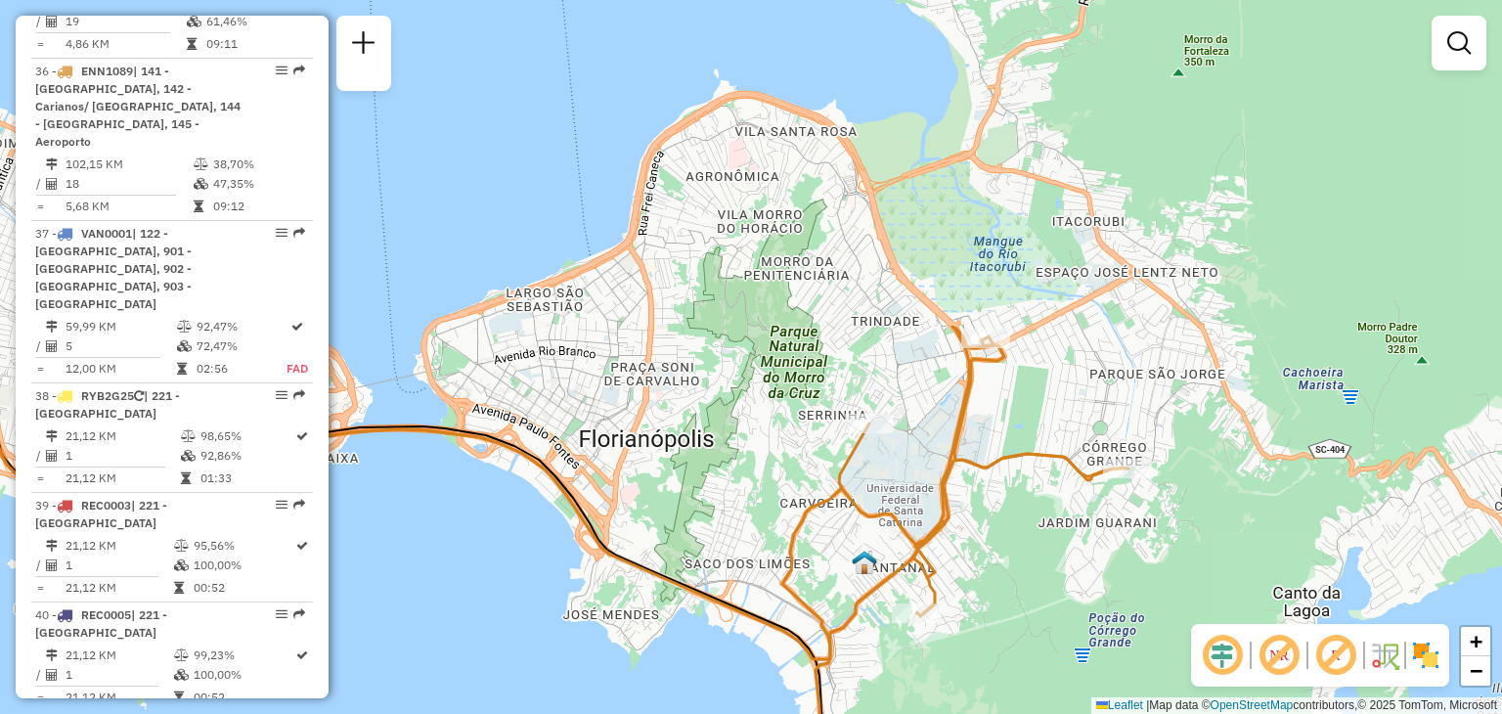
drag, startPoint x: 1026, startPoint y: 583, endPoint x: 1000, endPoint y: 292, distance: 291.6
click at [1000, 292] on div "Janela de atendimento Grade de atendimento Capacidade Transportadoras Veículos …" at bounding box center [751, 357] width 1502 height 714
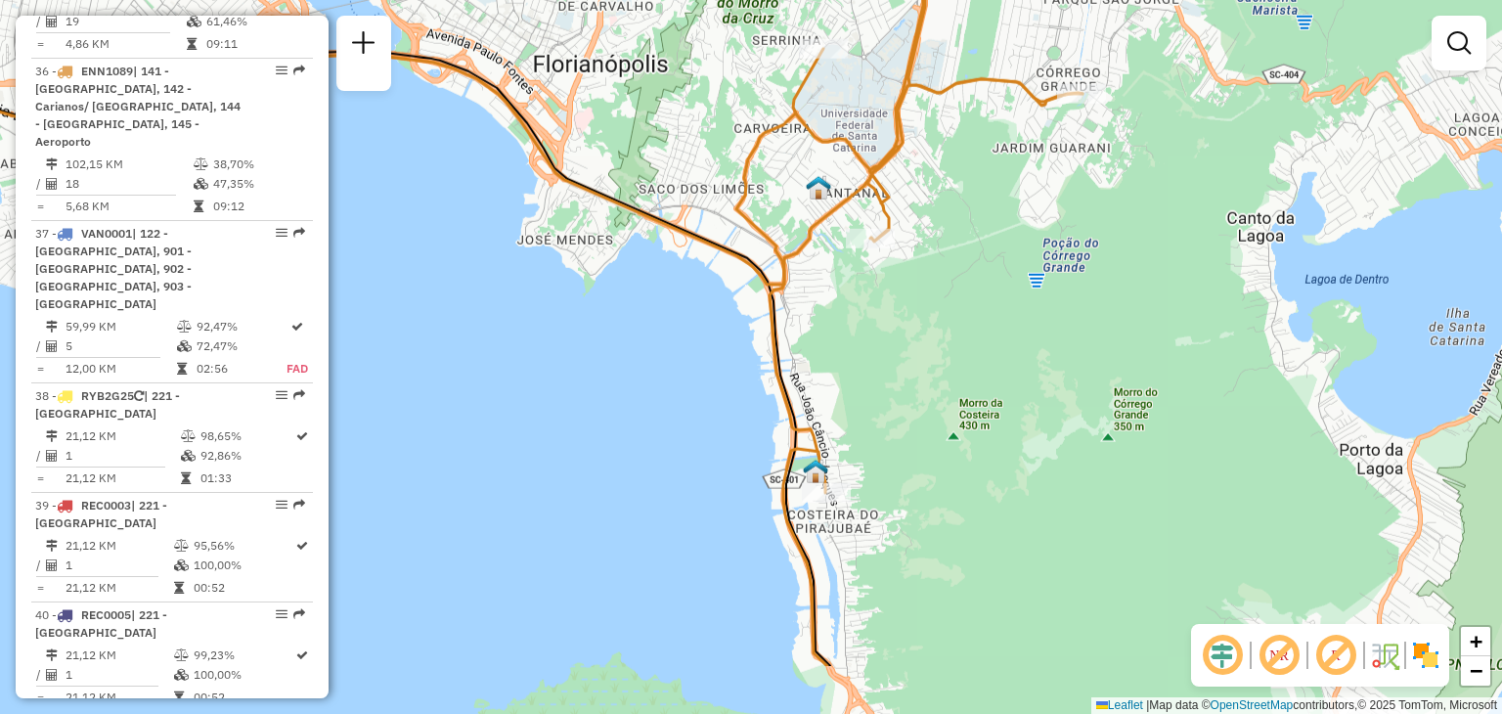
drag, startPoint x: 968, startPoint y: 384, endPoint x: 917, endPoint y: 244, distance: 149.7
click at [917, 244] on div "Janela de atendimento Grade de atendimento Capacidade Transportadoras Veículos …" at bounding box center [751, 357] width 1502 height 714
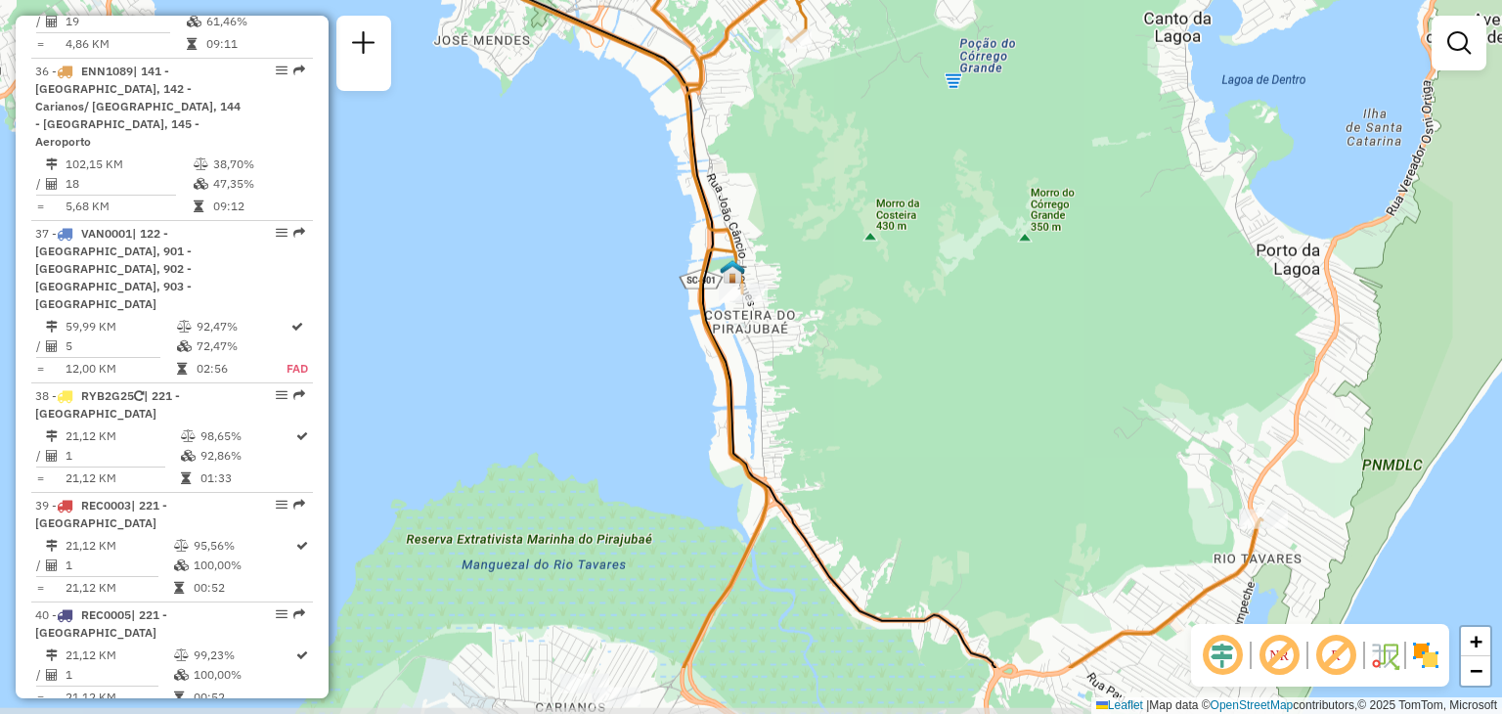
drag, startPoint x: 922, startPoint y: 439, endPoint x: 867, endPoint y: 325, distance: 126.9
click at [867, 325] on div "Janela de atendimento Grade de atendimento Capacidade Transportadoras Veículos …" at bounding box center [751, 357] width 1502 height 714
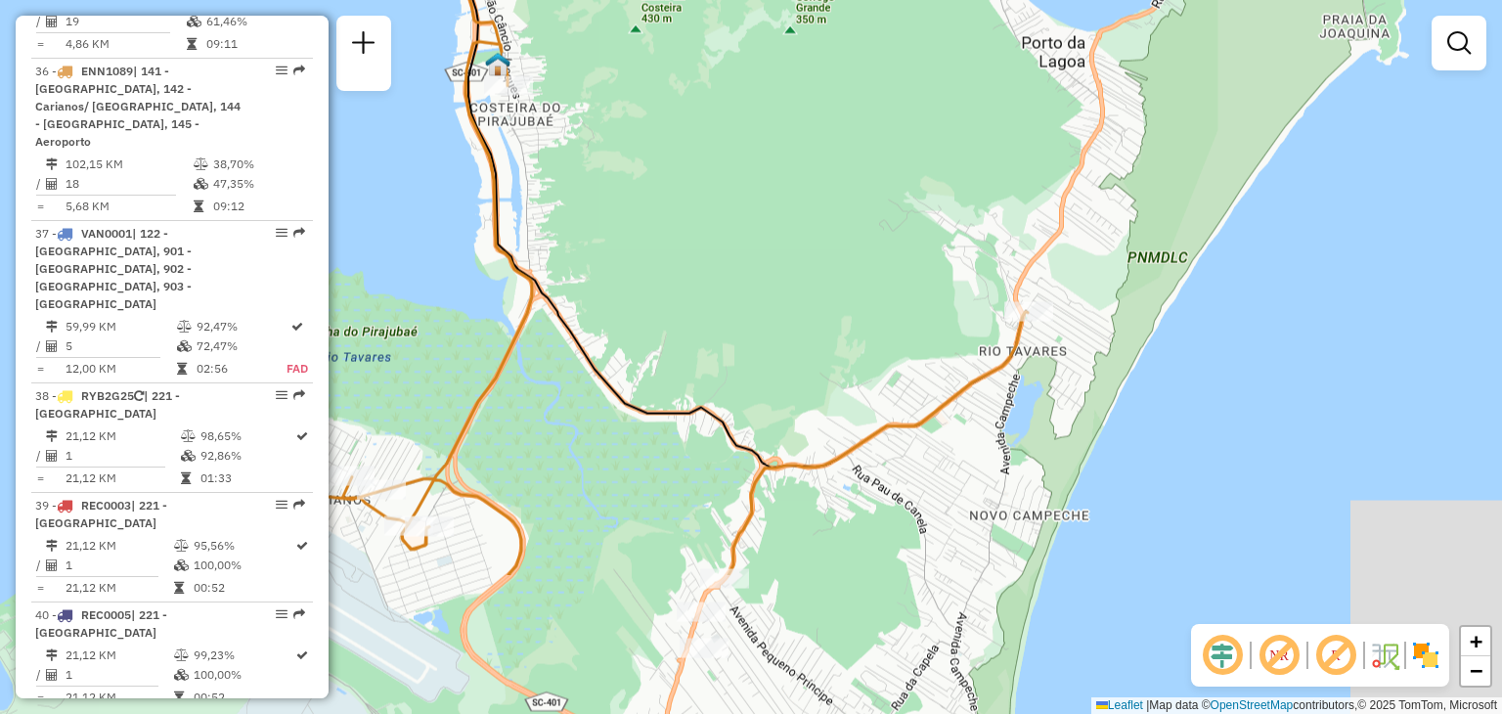
drag, startPoint x: 1021, startPoint y: 379, endPoint x: 789, endPoint y: 169, distance: 312.9
click at [789, 169] on div "Janela de atendimento Grade de atendimento Capacidade Transportadoras Veículos …" at bounding box center [751, 357] width 1502 height 714
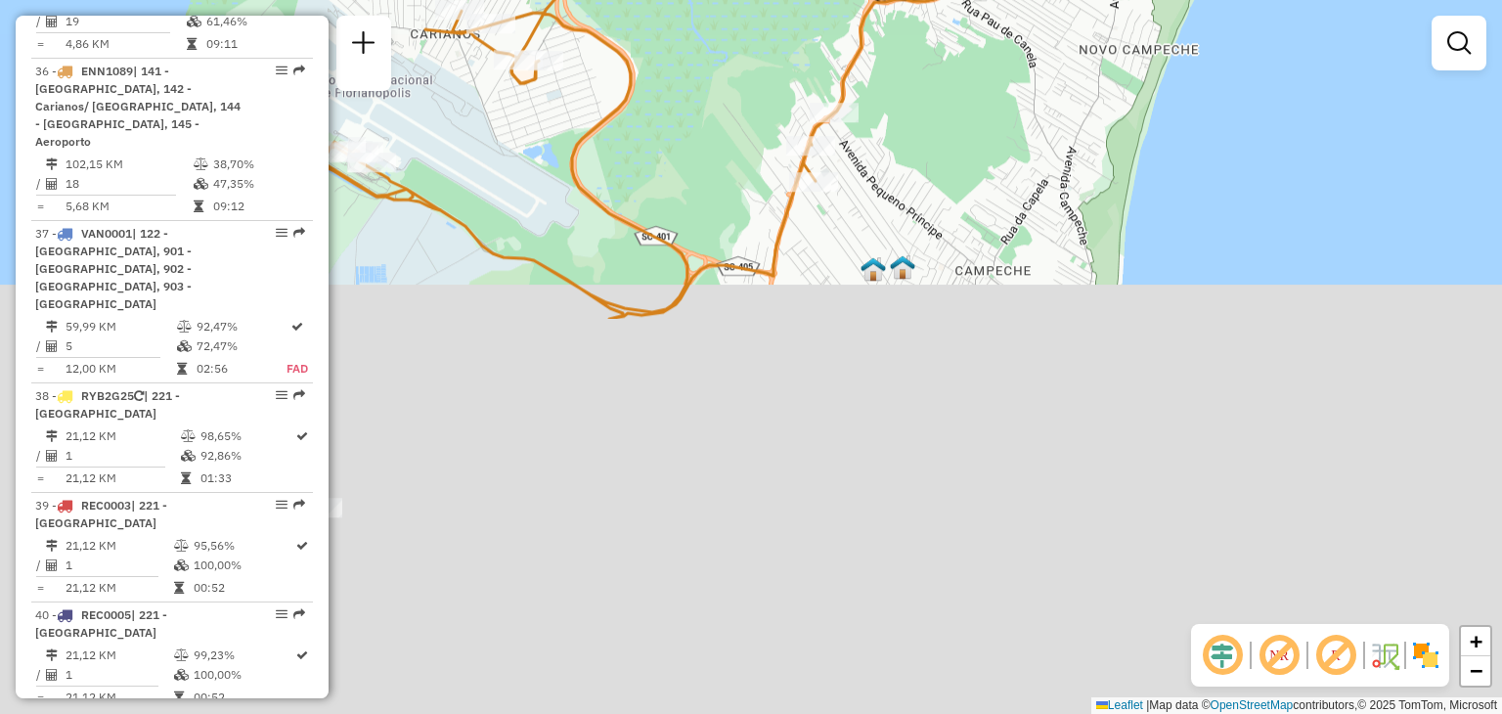
drag, startPoint x: 653, startPoint y: 459, endPoint x: 763, endPoint y: 0, distance: 471.6
click at [763, 0] on div "Janela de atendimento Grade de atendimento Capacidade Transportadoras Veículos …" at bounding box center [751, 357] width 1502 height 714
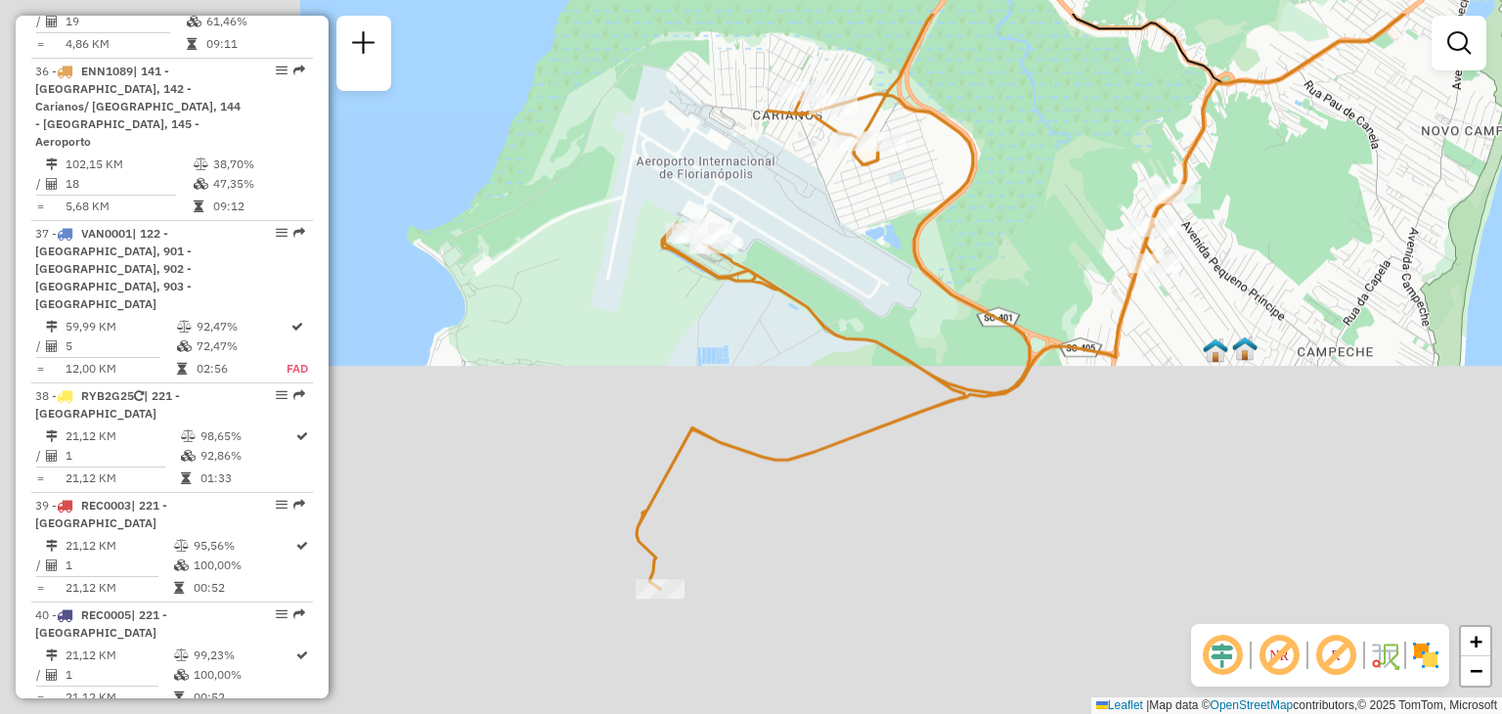
drag, startPoint x: 789, startPoint y: 208, endPoint x: 982, endPoint y: 266, distance: 201.1
click at [982, 266] on div "Janela de atendimento Grade de atendimento Capacidade Transportadoras Veículos …" at bounding box center [751, 357] width 1502 height 714
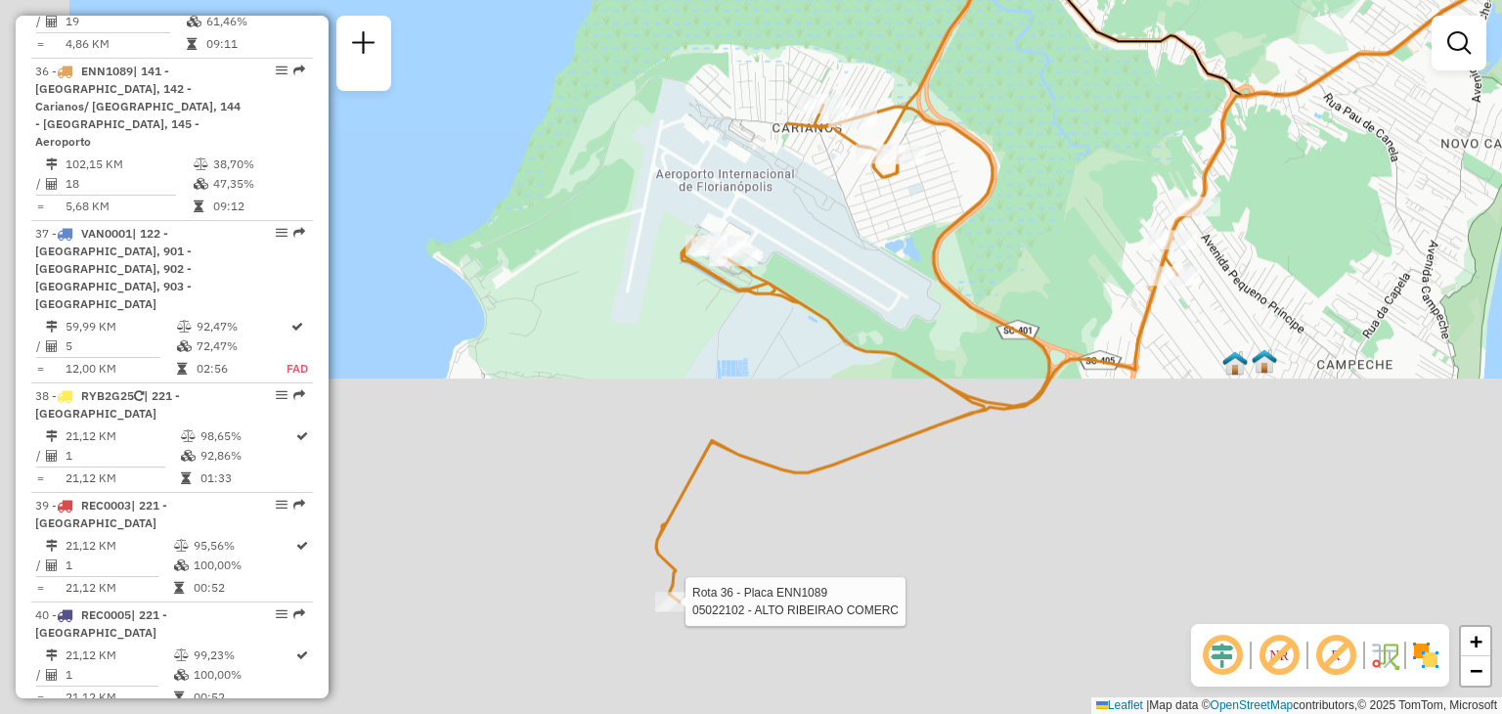
select select "**********"
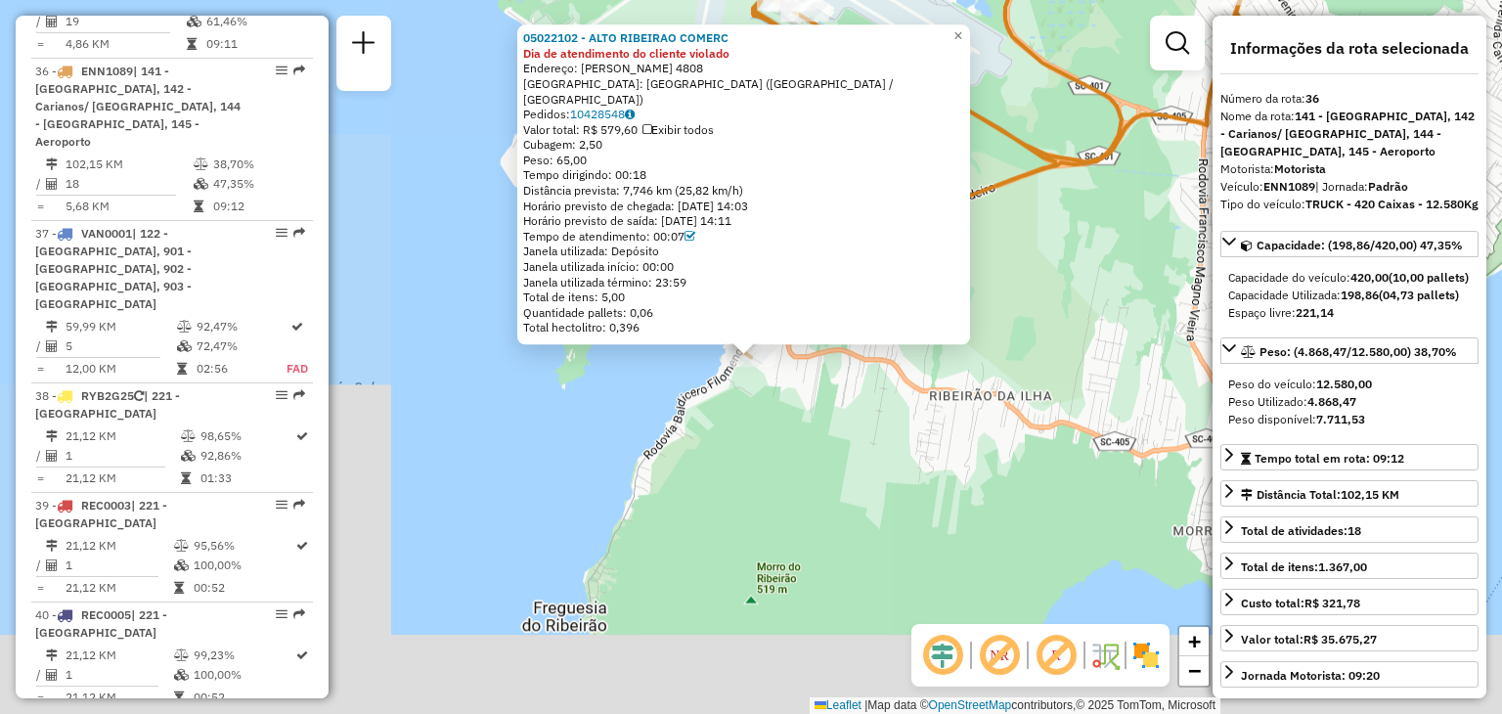
click at [877, 439] on div "05022102 - ALTO RIBEIRAO COMERC Dia de atendimento do cliente violado Endereço:…" at bounding box center [751, 357] width 1502 height 714
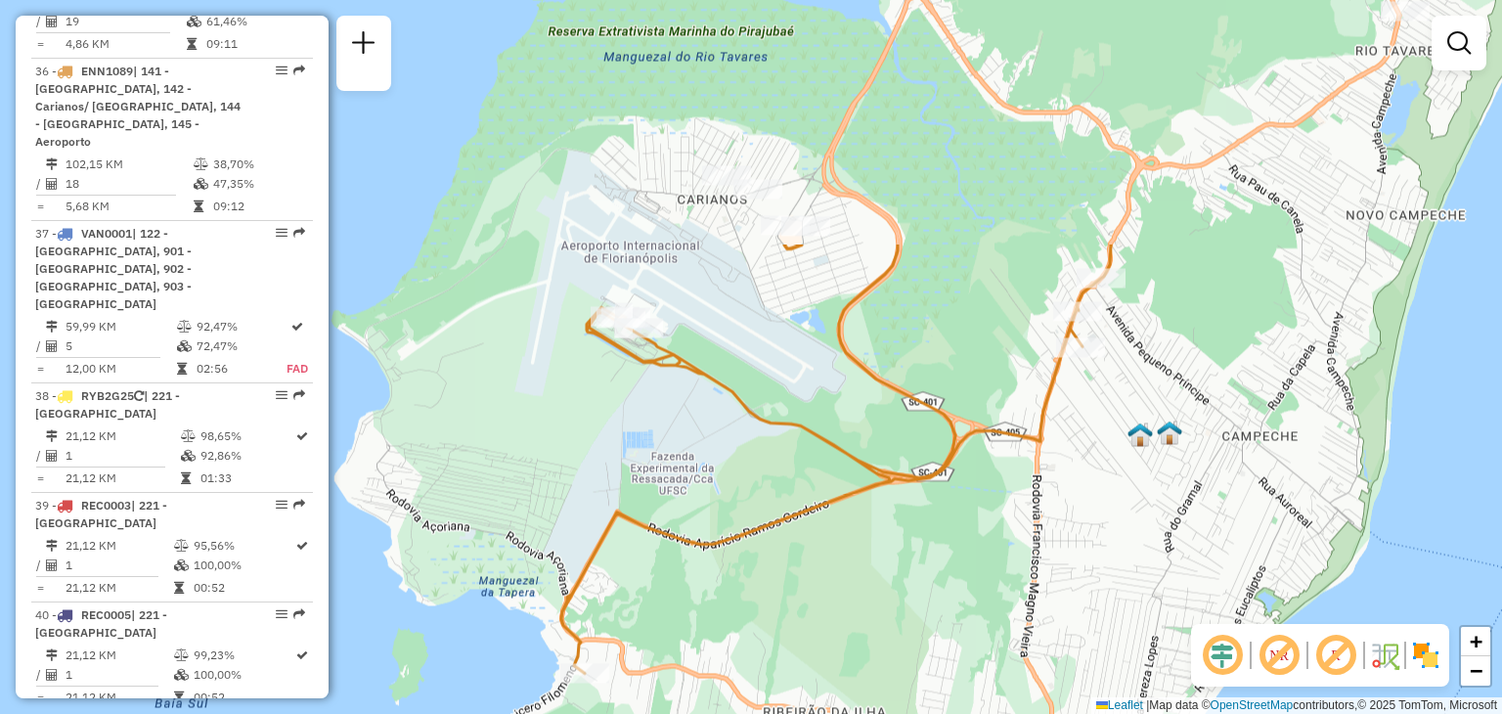
drag, startPoint x: 971, startPoint y: 229, endPoint x: 751, endPoint y: 648, distance: 473.8
click at [751, 648] on div "Janela de atendimento Grade de atendimento Capacidade Transportadoras Veículos …" at bounding box center [751, 357] width 1502 height 714
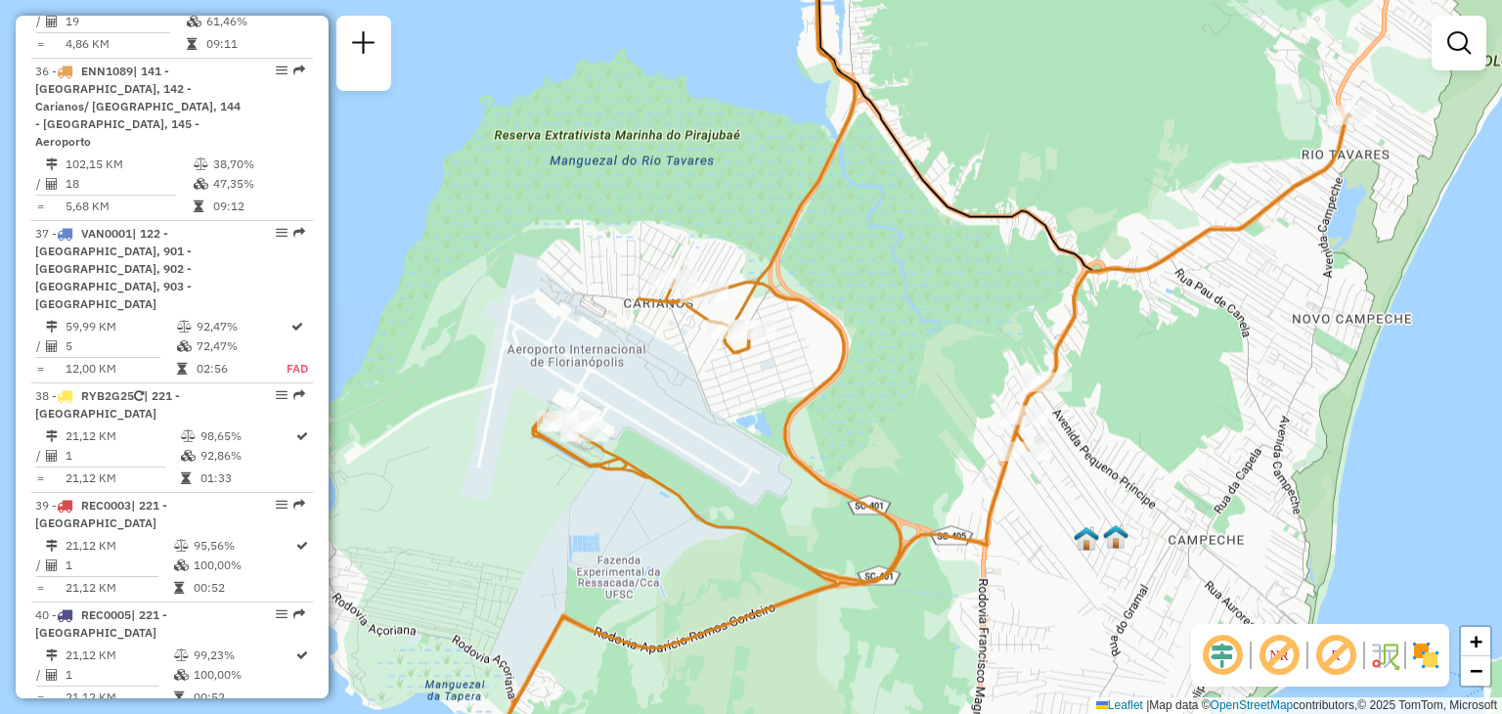
click at [1017, 403] on icon at bounding box center [929, 353] width 843 height 849
select select "**********"
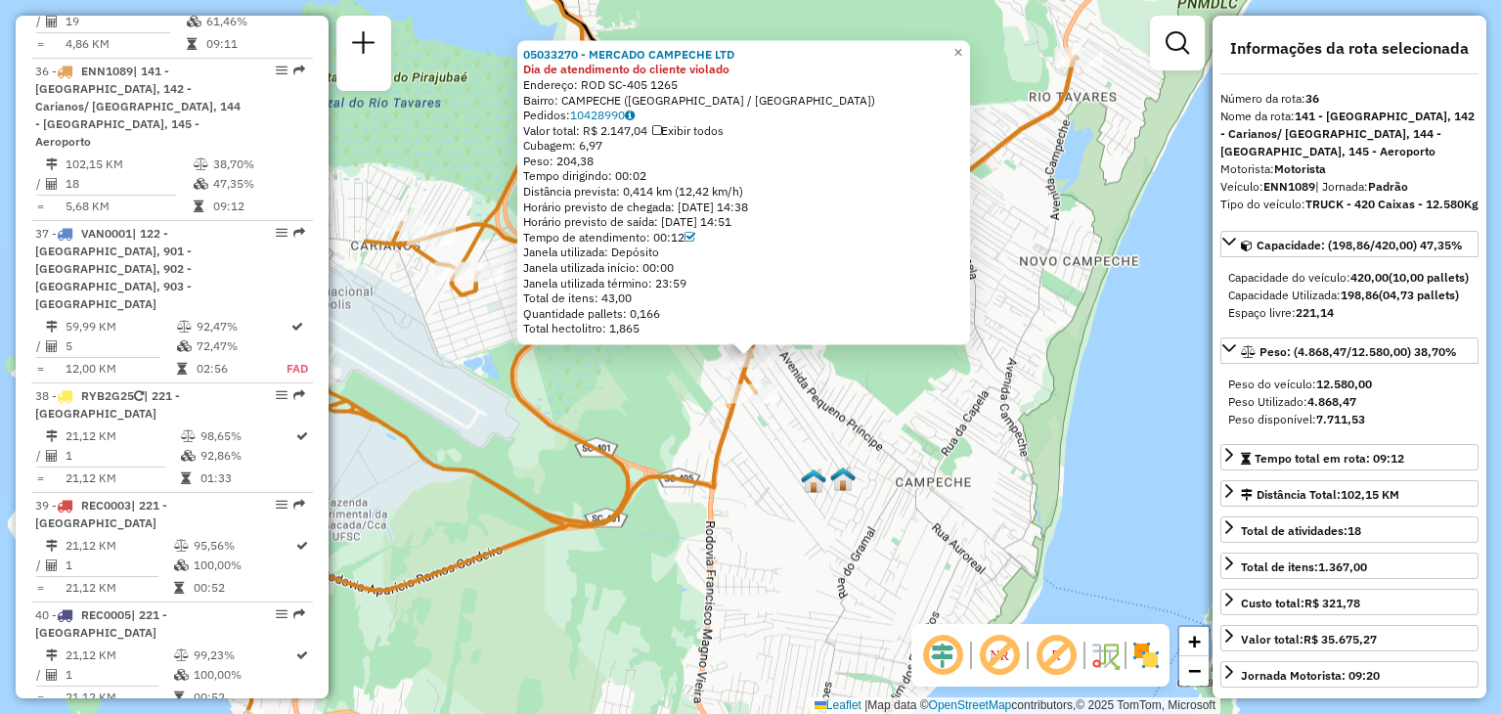
click at [1009, 412] on div "05033270 - MERCADO CAMPECHE LTD Dia de atendimento do cliente violado Endereço:…" at bounding box center [751, 357] width 1502 height 714
